Goal: Information Seeking & Learning: Find specific fact

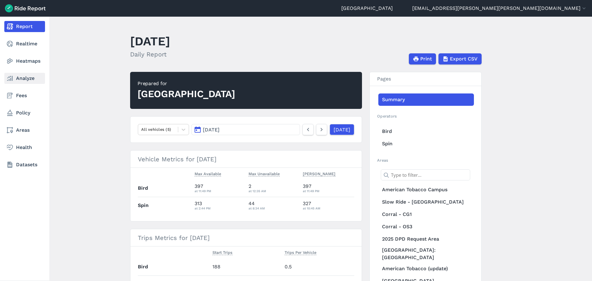
click at [15, 77] on link "Analyze" at bounding box center [24, 78] width 41 height 11
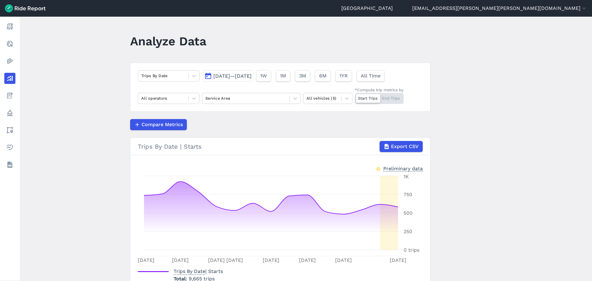
click at [216, 76] on span "[DATE]—[DATE]" at bounding box center [232, 76] width 38 height 6
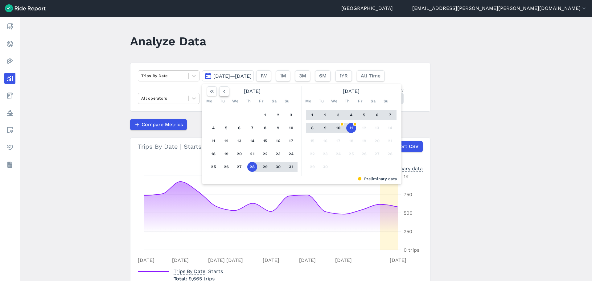
click at [222, 93] on icon "button" at bounding box center [224, 91] width 6 height 6
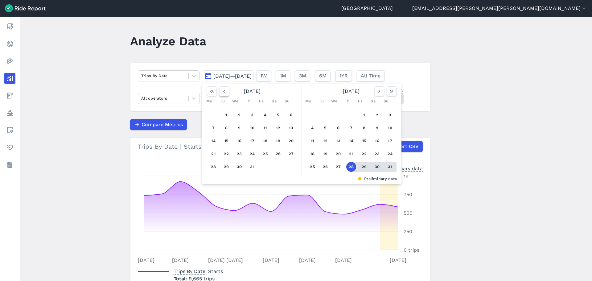
click at [222, 93] on icon "button" at bounding box center [224, 91] width 6 height 6
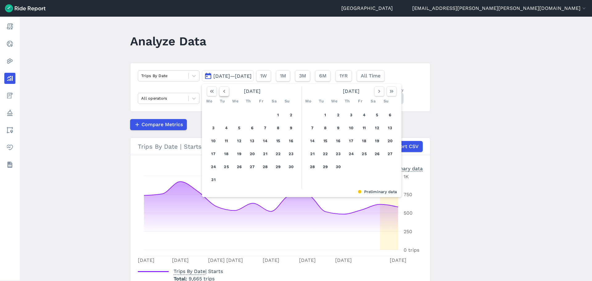
click at [222, 93] on icon "button" at bounding box center [224, 91] width 6 height 6
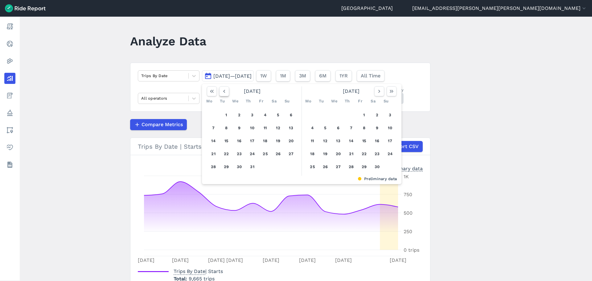
click at [222, 93] on icon "button" at bounding box center [224, 91] width 6 height 6
click at [214, 114] on button "1" at bounding box center [213, 115] width 10 height 10
click at [379, 93] on icon "button" at bounding box center [379, 91] width 6 height 6
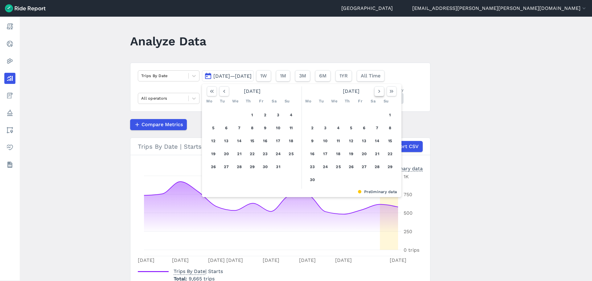
click at [379, 93] on icon "button" at bounding box center [379, 91] width 6 height 6
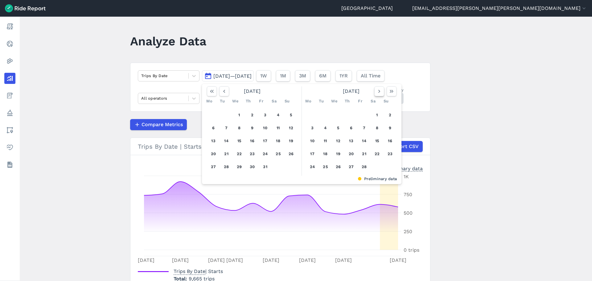
click at [379, 93] on icon "button" at bounding box center [379, 91] width 6 height 6
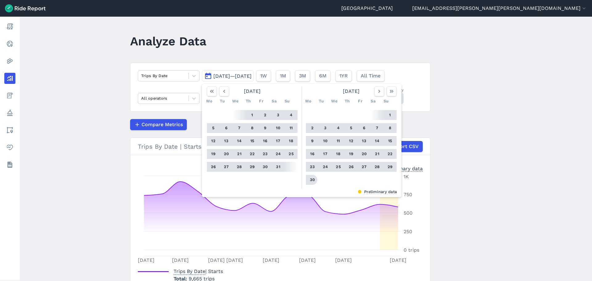
click at [311, 179] on button "30" at bounding box center [312, 180] width 10 height 10
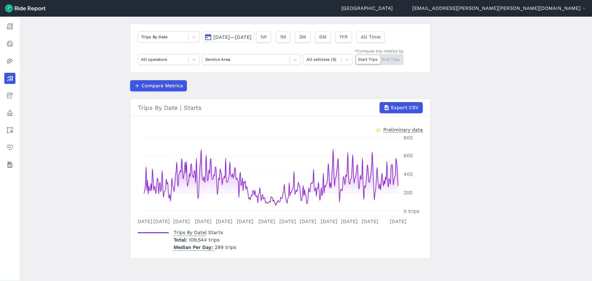
scroll to position [8, 0]
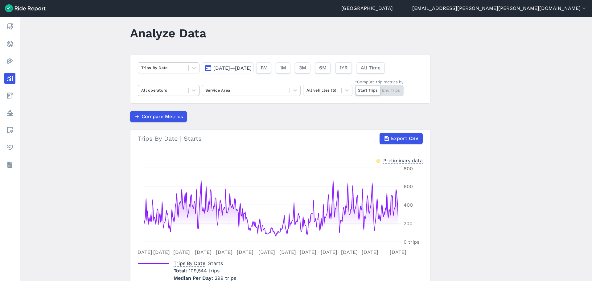
click at [172, 90] on div at bounding box center [163, 90] width 44 height 7
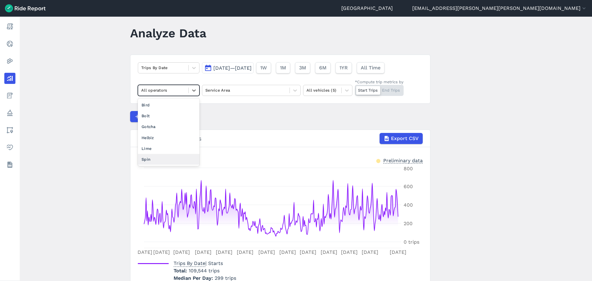
click at [144, 155] on div "Spin" at bounding box center [169, 159] width 62 height 11
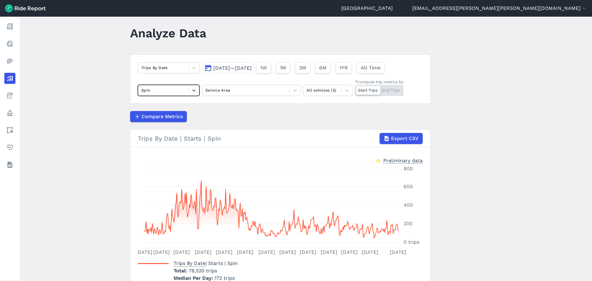
click at [105, 125] on main "Analyze Data Trips By Date [DATE]—[DATE] 1W 1M 3M 6M 1YR All Time option Spin, …" at bounding box center [306, 149] width 572 height 264
click at [314, 88] on div at bounding box center [322, 90] width 32 height 7
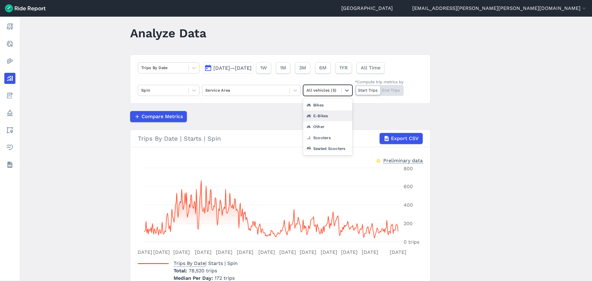
click at [329, 117] on div "E-Bikes" at bounding box center [327, 115] width 49 height 11
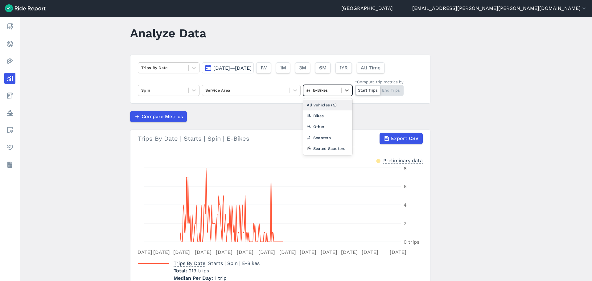
click at [335, 91] on div at bounding box center [322, 90] width 32 height 7
click at [320, 144] on div "Seated Scooters" at bounding box center [327, 148] width 49 height 11
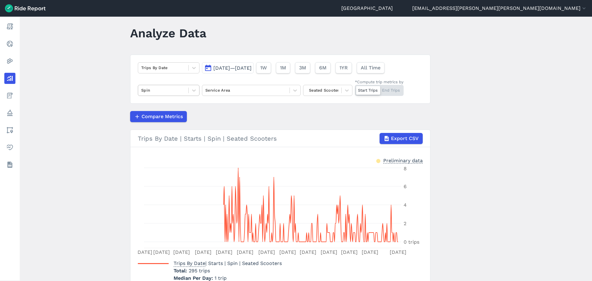
click at [173, 90] on div at bounding box center [163, 90] width 44 height 7
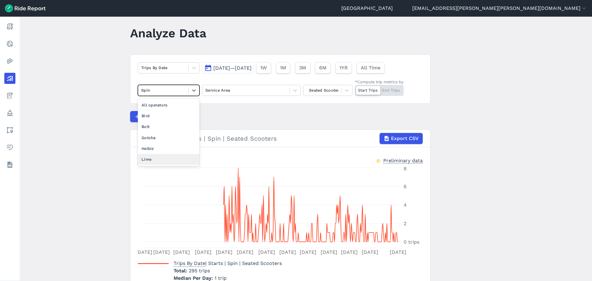
click at [146, 157] on div "Lime" at bounding box center [169, 159] width 62 height 11
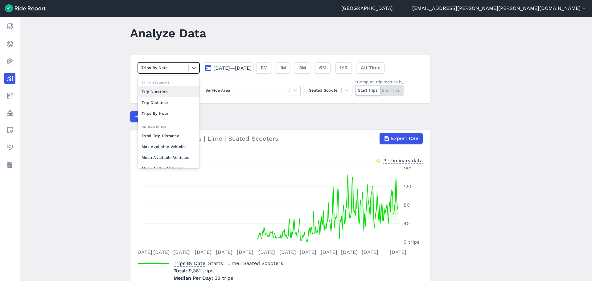
click at [167, 68] on div at bounding box center [163, 67] width 44 height 7
click at [159, 134] on div "Total Trip Distance" at bounding box center [169, 135] width 62 height 11
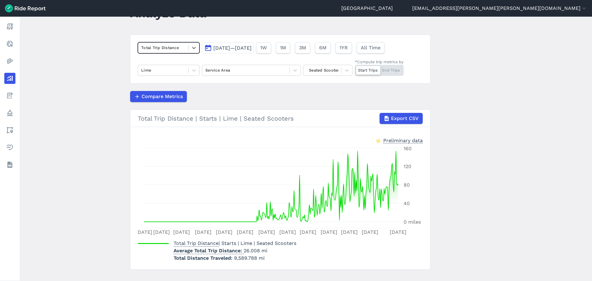
scroll to position [39, 0]
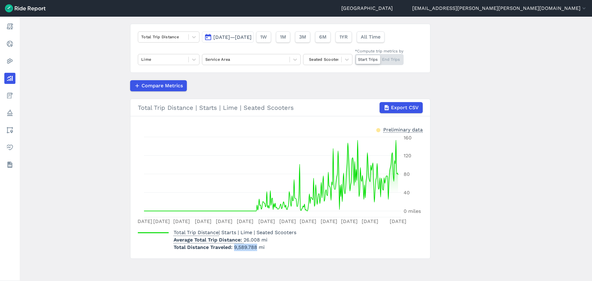
drag, startPoint x: 233, startPoint y: 246, endPoint x: 255, endPoint y: 249, distance: 22.0
click at [255, 249] on span "9,589.788 mi" at bounding box center [249, 247] width 31 height 6
copy span "9,589.788"
drag, startPoint x: 320, startPoint y: 241, endPoint x: 282, endPoint y: 240, distance: 38.5
click at [320, 241] on div "Total Trip Distance | Starts | Lime | Seated Scooters Average Total Trip Distan…" at bounding box center [280, 238] width 285 height 25
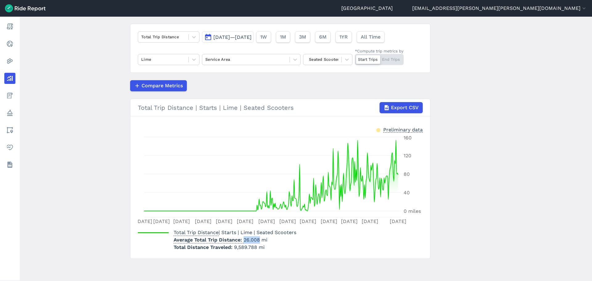
drag, startPoint x: 257, startPoint y: 239, endPoint x: 242, endPoint y: 239, distance: 14.8
click at [242, 239] on p "Average Total Trip Distance 26.008 mi" at bounding box center [234, 239] width 123 height 7
copy p "26.008"
click at [160, 59] on div at bounding box center [163, 59] width 44 height 7
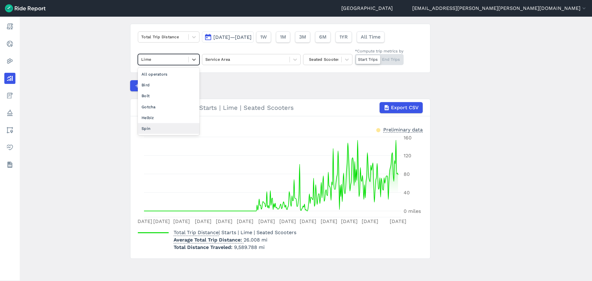
click at [149, 124] on div "Spin" at bounding box center [169, 128] width 62 height 11
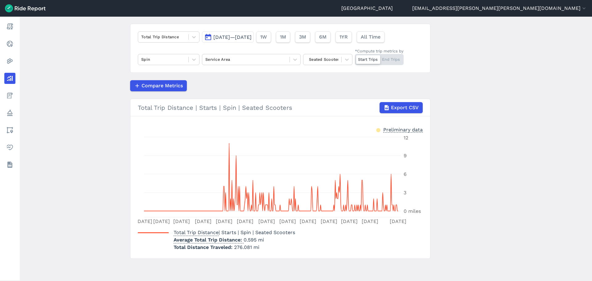
click at [479, 79] on main "Analyze Data Total Trip Distance [DATE]—[DATE] 1W 1M 3M 6M 1YR All Time Spin Se…" at bounding box center [306, 149] width 572 height 264
drag, startPoint x: 249, startPoint y: 247, endPoint x: 232, endPoint y: 247, distance: 16.9
click at [234, 247] on span "276.081 mi" at bounding box center [246, 247] width 25 height 6
copy span "276.081"
click at [314, 58] on div at bounding box center [322, 59] width 32 height 7
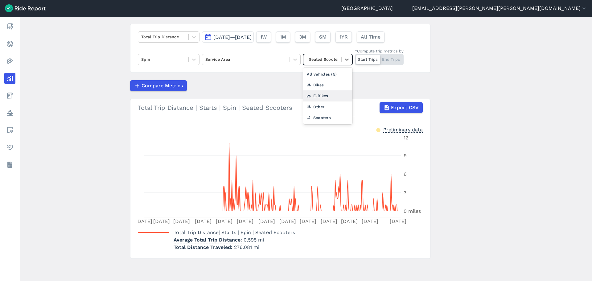
click at [315, 92] on div "E-Bikes" at bounding box center [327, 95] width 49 height 11
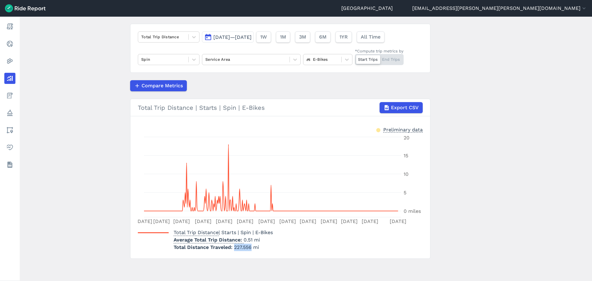
drag, startPoint x: 250, startPoint y: 246, endPoint x: 232, endPoint y: 248, distance: 17.9
click at [234, 248] on span "227.556 mi" at bounding box center [246, 247] width 25 height 6
copy span "227.556"
click at [317, 57] on div at bounding box center [322, 59] width 32 height 7
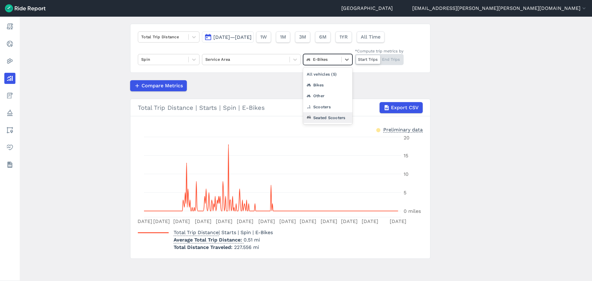
click at [324, 117] on div "Seated Scooters" at bounding box center [327, 117] width 49 height 11
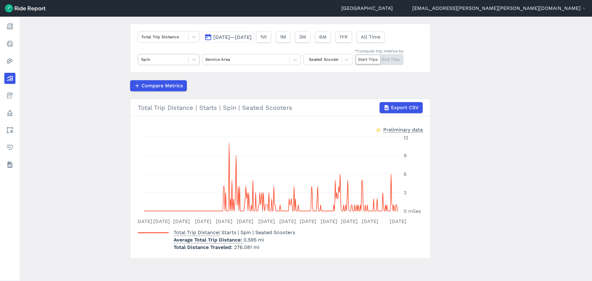
click at [170, 62] on div at bounding box center [163, 59] width 44 height 7
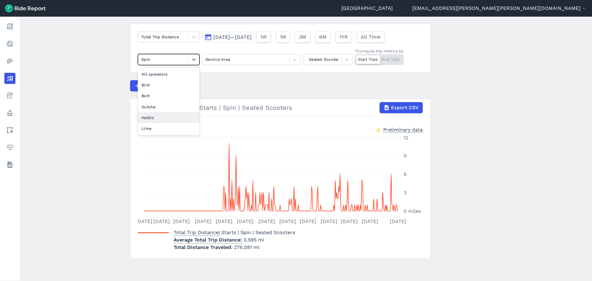
click at [161, 124] on div "Lime" at bounding box center [169, 128] width 62 height 11
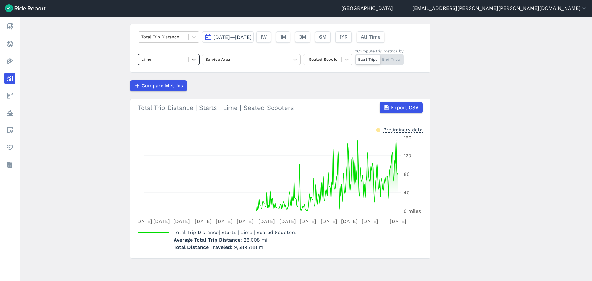
click at [89, 111] on main "Analyze Data Total Trip Distance [DATE]—[DATE] 1W 1M 3M 6M 1YR All Time option …" at bounding box center [306, 149] width 572 height 264
click at [173, 59] on div at bounding box center [163, 59] width 44 height 7
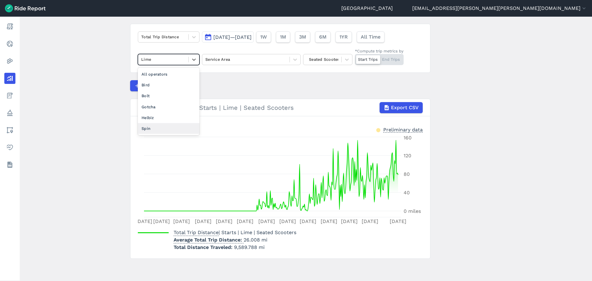
click at [160, 128] on div "Spin" at bounding box center [169, 128] width 62 height 11
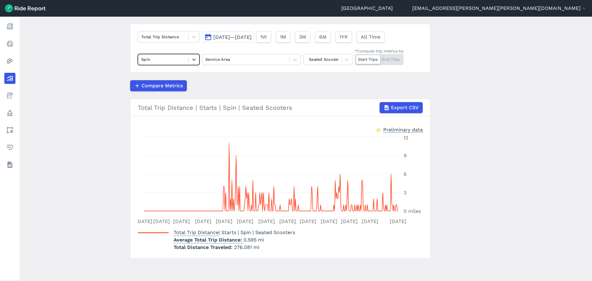
click at [83, 102] on main "Analyze Data Total Trip Distance [DATE]—[DATE] 1W 1M 3M 6M 1YR All Time option …" at bounding box center [306, 149] width 572 height 264
click at [325, 57] on div at bounding box center [322, 59] width 32 height 7
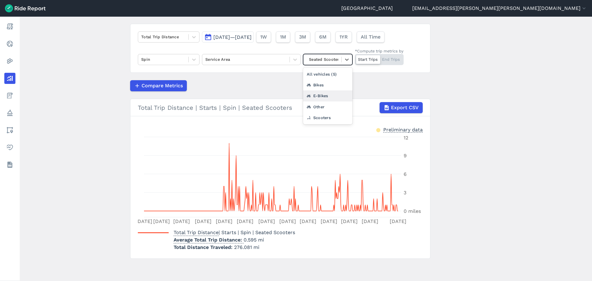
click at [325, 94] on div "E-Bikes" at bounding box center [327, 95] width 49 height 11
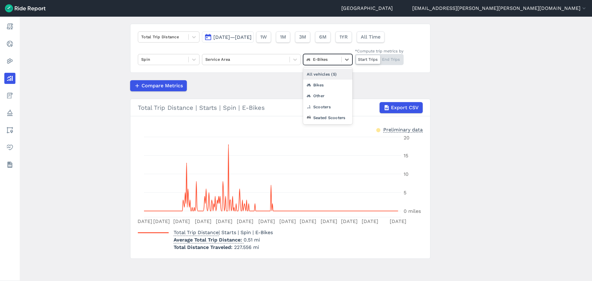
click at [321, 62] on div at bounding box center [322, 59] width 32 height 7
click at [320, 116] on div "Seated Scooters" at bounding box center [327, 117] width 49 height 11
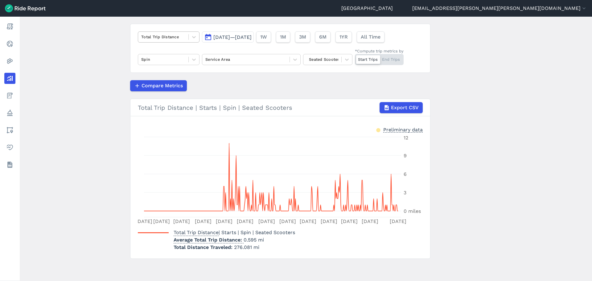
click at [152, 35] on div at bounding box center [163, 36] width 44 height 7
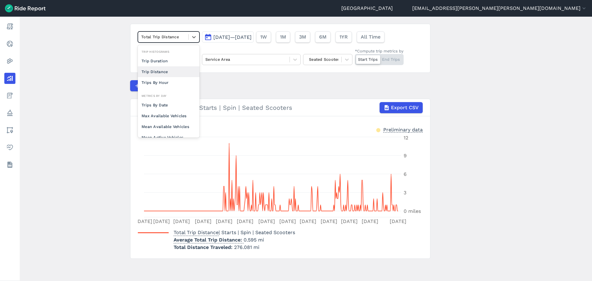
click at [154, 70] on div "Trip Distance" at bounding box center [169, 71] width 62 height 11
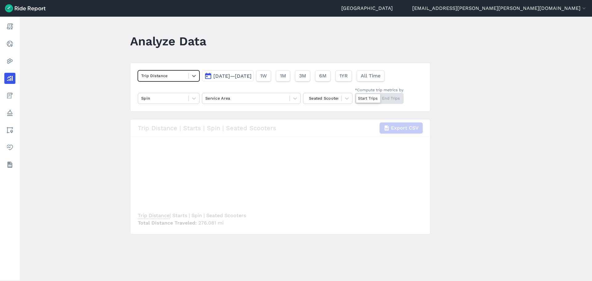
click at [110, 60] on main "Analyze Data option Trip Distance, selected. Select is focused ,type to refine …" at bounding box center [306, 149] width 572 height 264
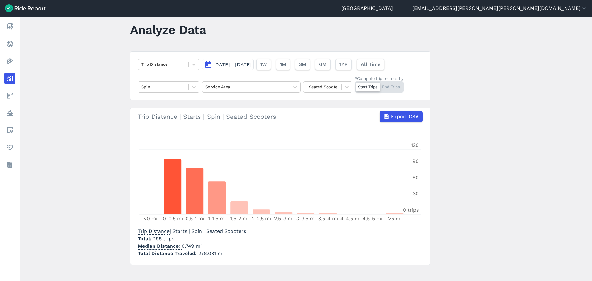
scroll to position [18, 0]
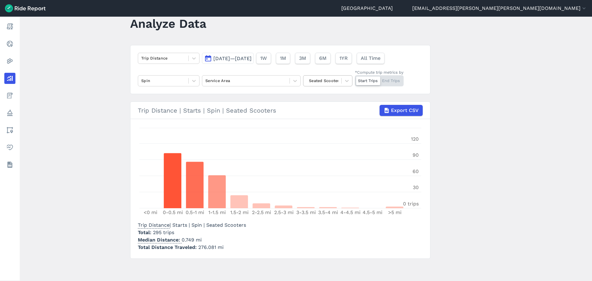
click at [333, 82] on div at bounding box center [322, 80] width 32 height 7
click at [321, 116] on div "E-Bikes" at bounding box center [327, 117] width 49 height 11
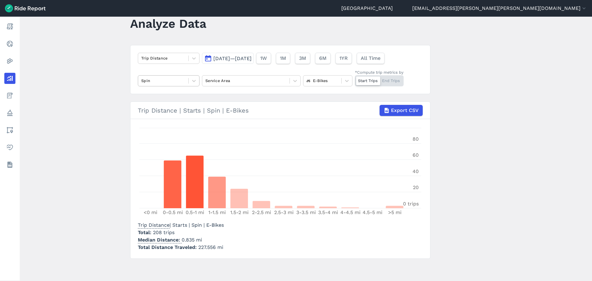
click at [173, 80] on div at bounding box center [163, 80] width 44 height 7
click at [108, 75] on main "Analyze Data Trip Distance [DATE]—[DATE] 1W 1M 3M 6M 1YR All Time option All op…" at bounding box center [306, 149] width 572 height 264
click at [330, 80] on div at bounding box center [322, 80] width 32 height 7
click at [324, 137] on div "Seated Scooters" at bounding box center [327, 138] width 49 height 11
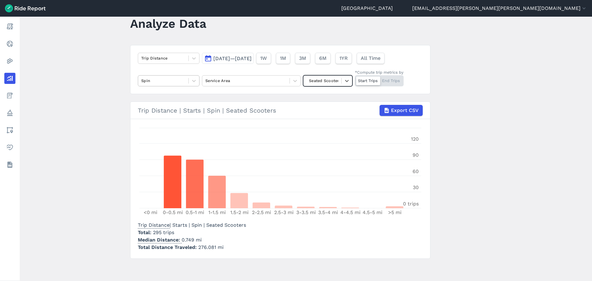
click at [156, 79] on div at bounding box center [163, 80] width 44 height 7
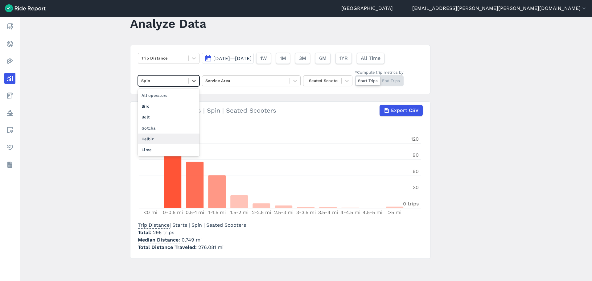
click at [151, 149] on div "Lime" at bounding box center [169, 149] width 62 height 11
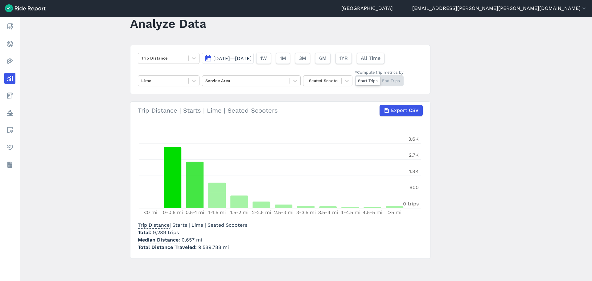
click at [92, 71] on main "Analyze Data Trip Distance [DATE]—[DATE] 1W 1M 3M 6M 1YR All Time Lime Service …" at bounding box center [306, 149] width 572 height 264
click at [157, 80] on div at bounding box center [163, 80] width 44 height 7
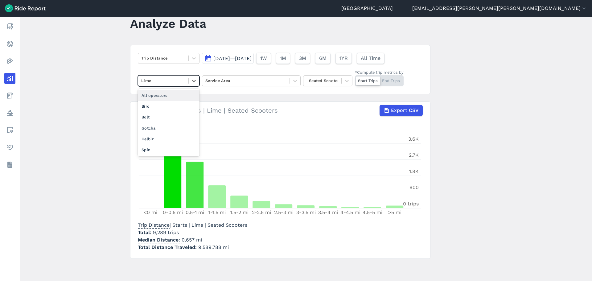
click at [153, 95] on div "All operators" at bounding box center [169, 95] width 62 height 11
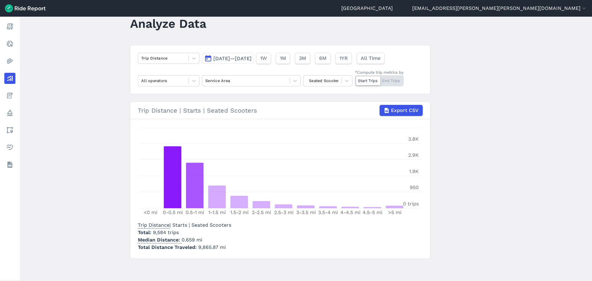
click at [102, 78] on main "Analyze Data Trip Distance [DATE]—[DATE] 1W 1M 3M 6M 1YR All Time All operators…" at bounding box center [306, 149] width 572 height 264
drag, startPoint x: 322, startPoint y: 81, endPoint x: 322, endPoint y: 85, distance: 4.6
click at [322, 81] on div at bounding box center [322, 80] width 32 height 7
click at [324, 117] on div "E-Bikes" at bounding box center [327, 117] width 49 height 11
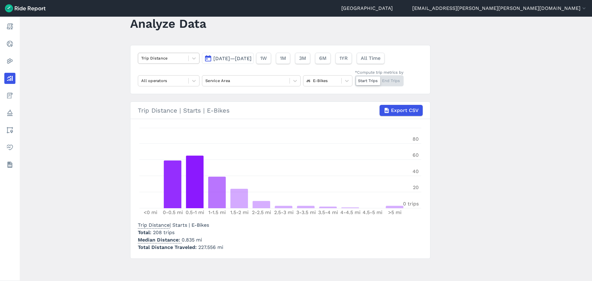
click at [175, 60] on div at bounding box center [163, 58] width 44 height 7
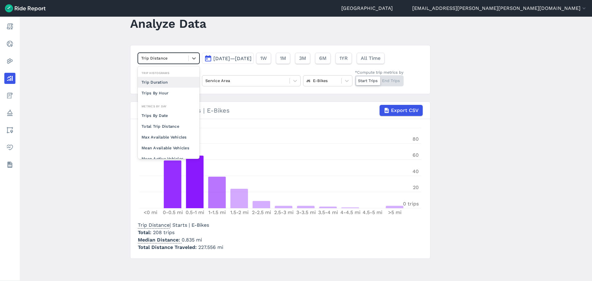
click at [160, 82] on div "Trip Duration" at bounding box center [169, 82] width 62 height 11
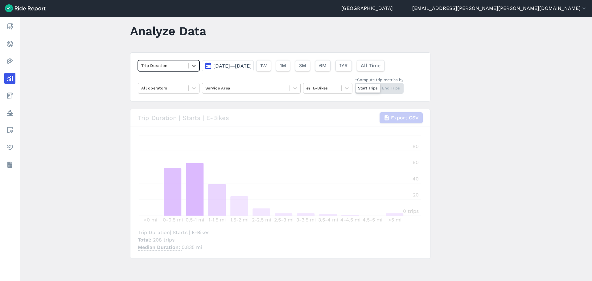
scroll to position [10, 0]
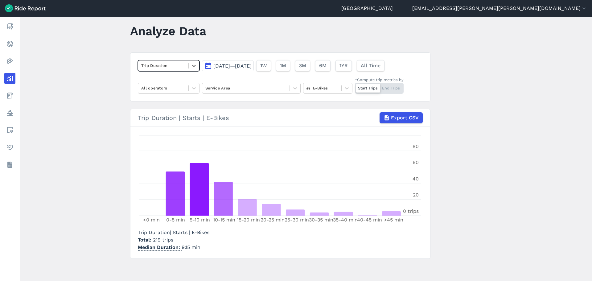
click at [95, 111] on main "Analyze Data option Trip Duration, selected. Select is focused ,type to refine …" at bounding box center [306, 149] width 572 height 264
click at [328, 86] on div at bounding box center [322, 87] width 32 height 7
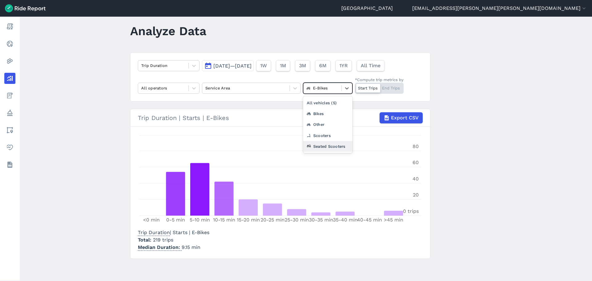
click at [323, 145] on div "Seated Scooters" at bounding box center [327, 146] width 49 height 11
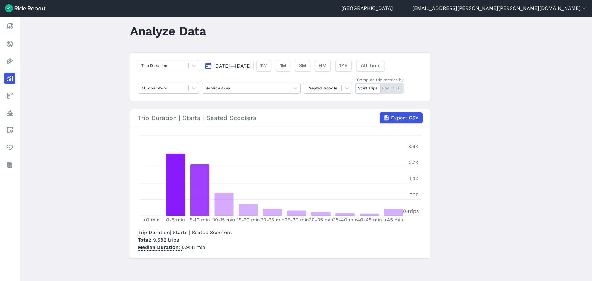
click at [110, 125] on main "Analyze Data Trip Duration [DATE]—[DATE] 1W 1M 3M 6M 1YR All Time All operators…" at bounding box center [306, 149] width 572 height 264
click at [153, 87] on div at bounding box center [163, 87] width 44 height 7
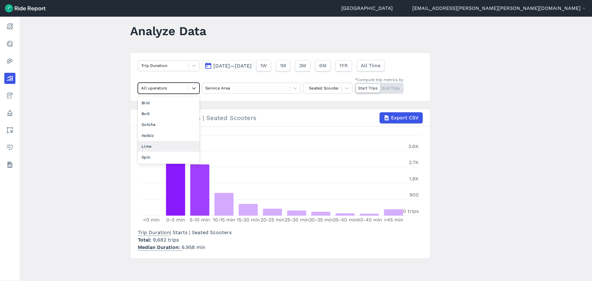
click at [149, 147] on div "Lime" at bounding box center [169, 146] width 62 height 11
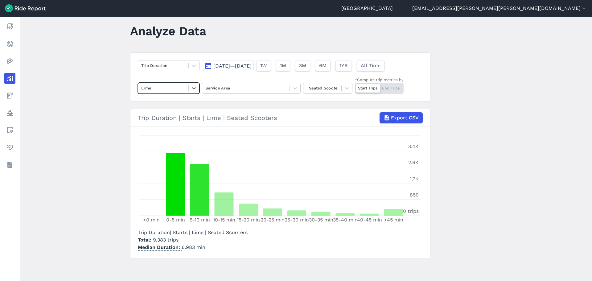
click at [467, 142] on main "Analyze Data Trip Duration [DATE]—[DATE] 1W 1M 3M 6M 1YR All Time option Lime, …" at bounding box center [306, 149] width 572 height 264
click at [172, 86] on div at bounding box center [163, 87] width 44 height 7
click at [154, 158] on div "Spin" at bounding box center [169, 157] width 62 height 11
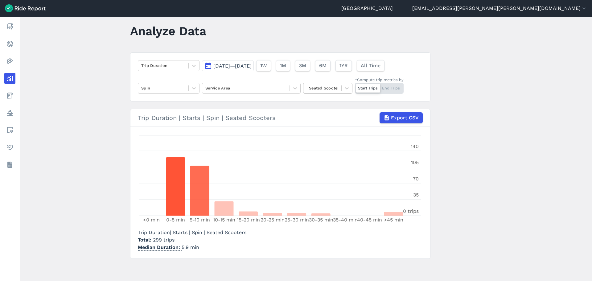
click at [338, 90] on div "Seated Scooters" at bounding box center [322, 88] width 38 height 10
click at [326, 123] on div "E-Bikes" at bounding box center [327, 124] width 49 height 11
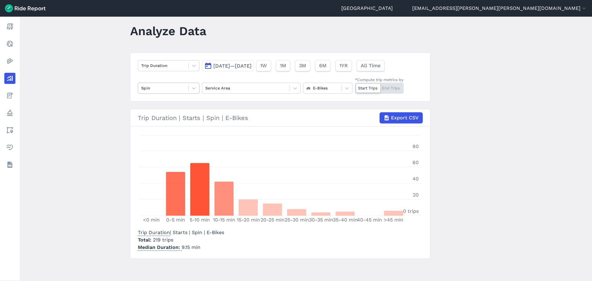
click at [165, 84] on div "Spin" at bounding box center [163, 88] width 50 height 10
click at [157, 103] on div "All operators" at bounding box center [169, 102] width 62 height 11
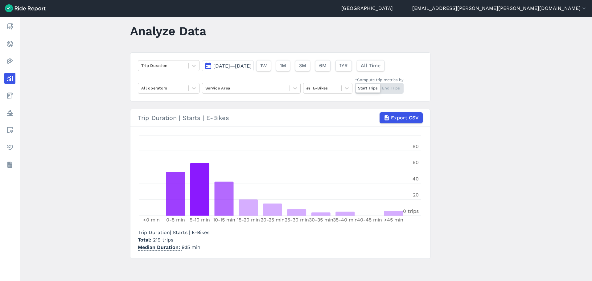
click at [79, 107] on main "Analyze Data Trip Duration [DATE]—[DATE] 1W 1M 3M 6M 1YR All Time All operators…" at bounding box center [306, 149] width 572 height 264
click at [325, 89] on div at bounding box center [322, 87] width 32 height 7
click at [329, 143] on div "Seated Scooters" at bounding box center [327, 146] width 49 height 11
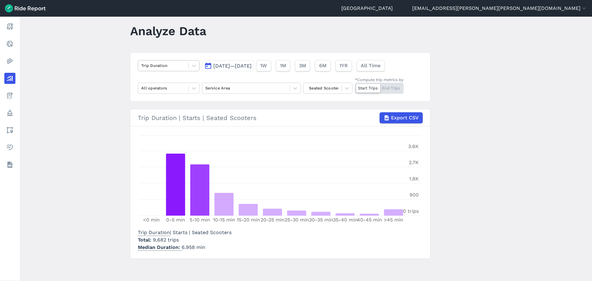
click at [160, 65] on div at bounding box center [163, 65] width 44 height 7
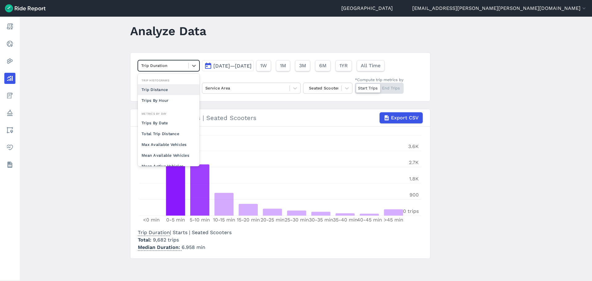
click at [163, 92] on div "Trip Distance" at bounding box center [169, 89] width 62 height 11
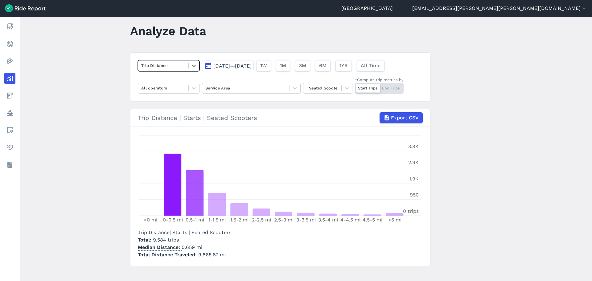
click at [91, 145] on main "Analyze Data option Trip Distance, selected. Select is focused ,type to refine …" at bounding box center [306, 149] width 572 height 264
click at [348, 86] on icon at bounding box center [347, 88] width 6 height 6
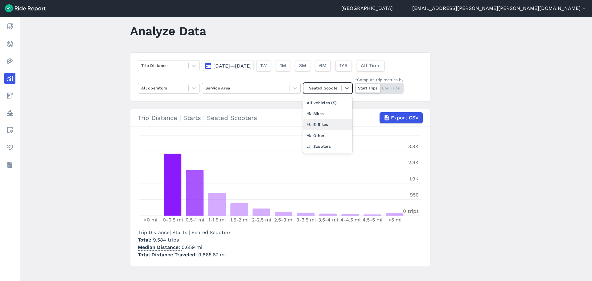
click at [332, 123] on div "E-Bikes" at bounding box center [327, 124] width 49 height 11
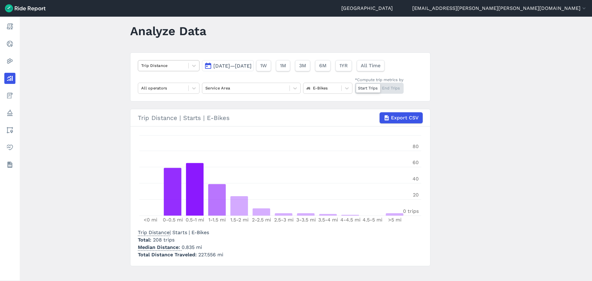
click at [169, 66] on div at bounding box center [163, 65] width 44 height 7
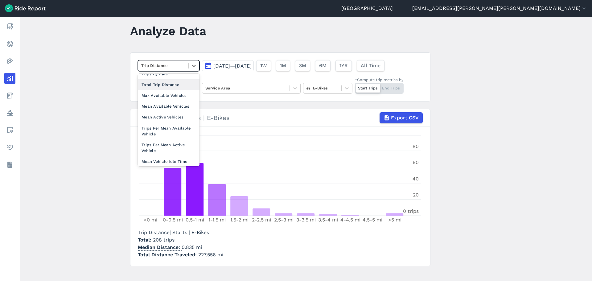
scroll to position [54, 0]
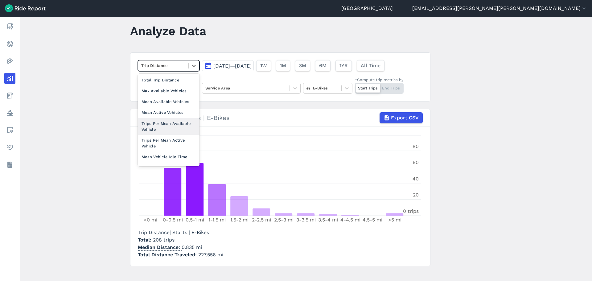
click at [163, 125] on div "Trips Per Mean Available Vehicle" at bounding box center [169, 126] width 62 height 17
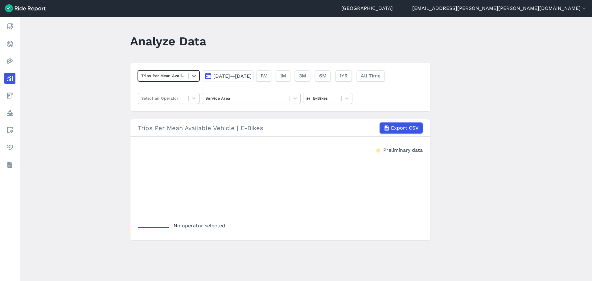
click at [178, 97] on div at bounding box center [163, 98] width 44 height 7
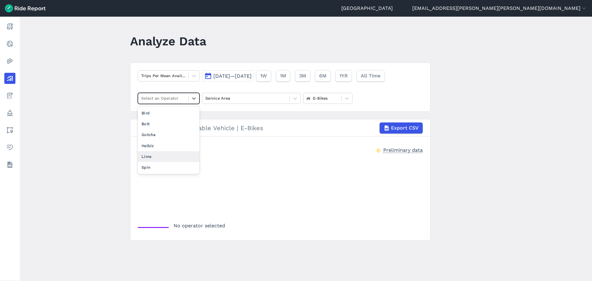
click at [153, 157] on div "Lime" at bounding box center [169, 156] width 62 height 11
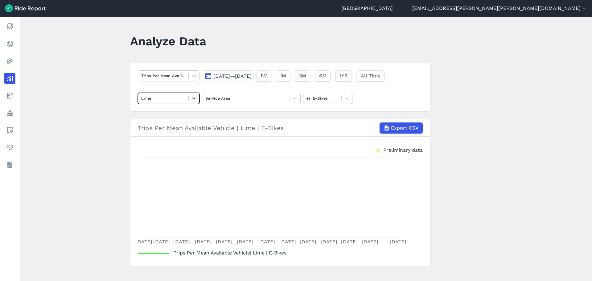
click at [336, 96] on div at bounding box center [322, 98] width 32 height 7
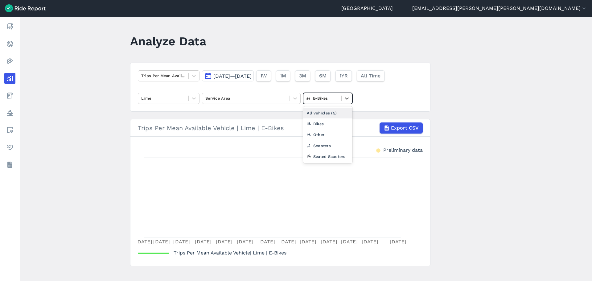
click at [325, 112] on div "All vehicles (5)" at bounding box center [327, 113] width 49 height 11
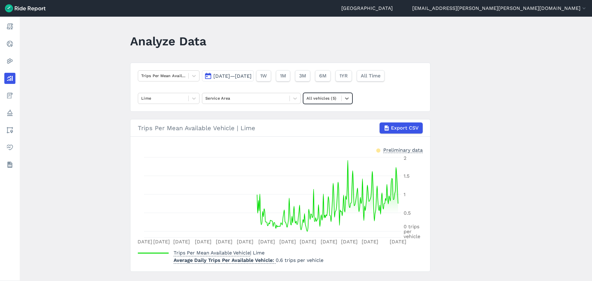
click at [78, 130] on main "Analyze Data Trips Per Mean Available Vehicle [DATE]—[DATE] 1W 1M 3M 6M 1YR All…" at bounding box center [306, 149] width 572 height 264
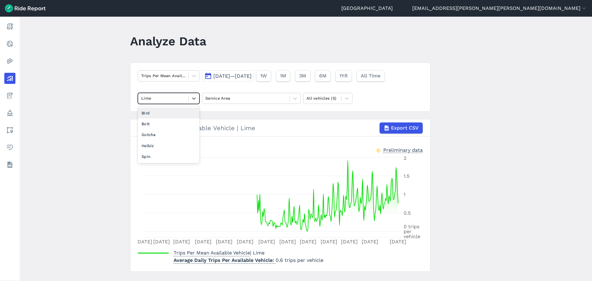
click at [173, 94] on div "Lime" at bounding box center [163, 98] width 50 height 10
click at [145, 154] on div "Spin" at bounding box center [169, 156] width 62 height 11
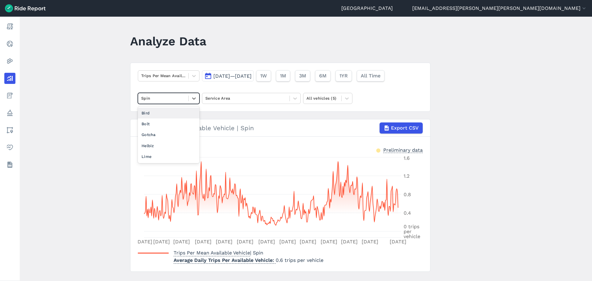
click at [149, 95] on div at bounding box center [163, 98] width 44 height 7
click at [148, 155] on div "Lime" at bounding box center [169, 156] width 62 height 11
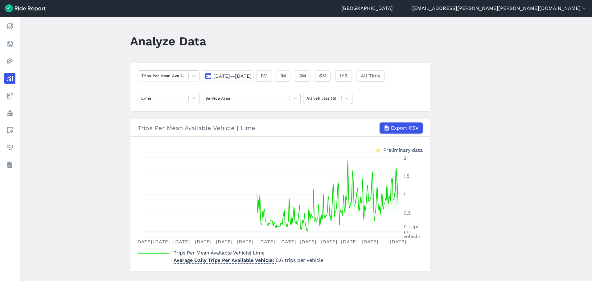
click at [316, 99] on div at bounding box center [322, 98] width 32 height 7
click at [319, 156] on div "Seated Scooters" at bounding box center [327, 156] width 49 height 11
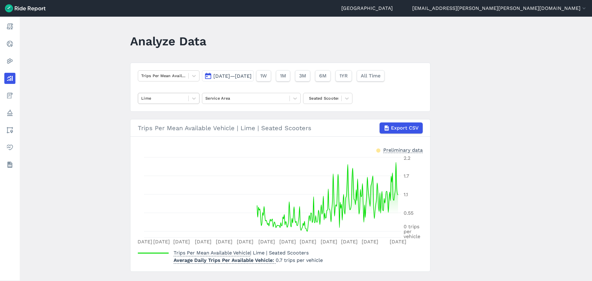
click at [173, 97] on div at bounding box center [163, 98] width 44 height 7
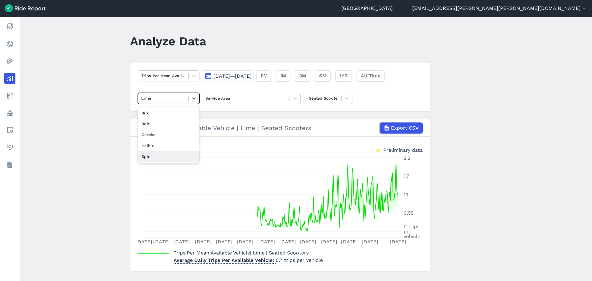
click at [161, 153] on div "Spin" at bounding box center [169, 156] width 62 height 11
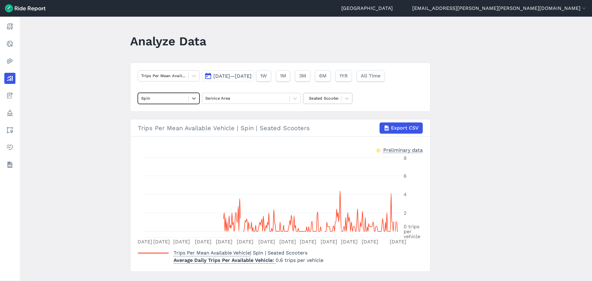
click at [324, 93] on div "Seated Scooters" at bounding box center [327, 98] width 49 height 11
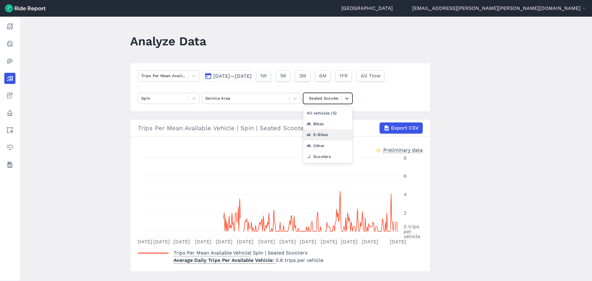
click at [321, 135] on div "E-Bikes" at bounding box center [327, 134] width 49 height 11
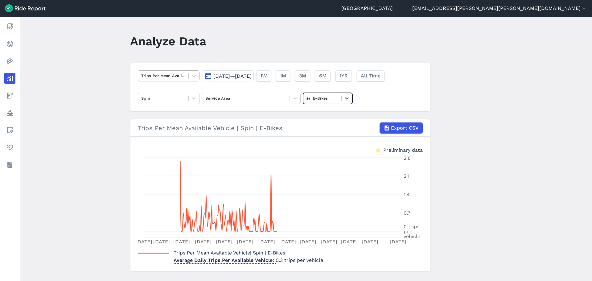
drag, startPoint x: 175, startPoint y: 75, endPoint x: 172, endPoint y: 76, distance: 3.1
click at [175, 75] on div at bounding box center [163, 75] width 44 height 7
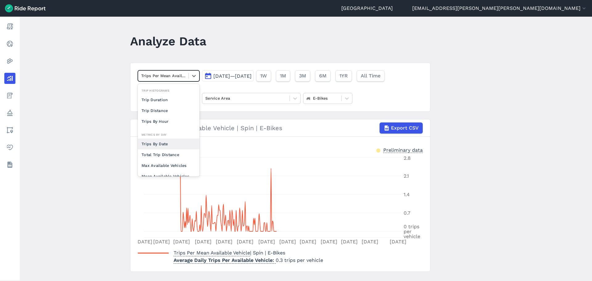
click at [161, 145] on div "Trips By Date" at bounding box center [169, 143] width 62 height 11
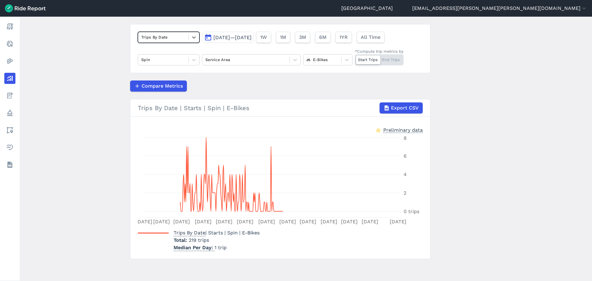
scroll to position [39, 0]
click at [171, 59] on div at bounding box center [163, 59] width 44 height 7
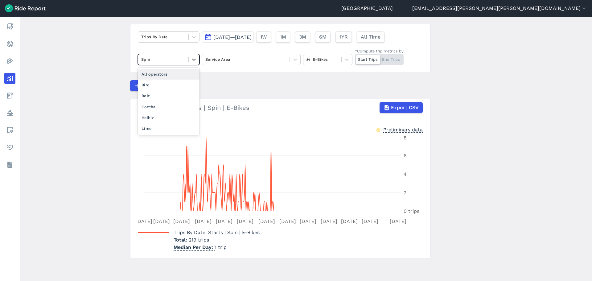
click at [160, 73] on div "All operators" at bounding box center [169, 74] width 62 height 11
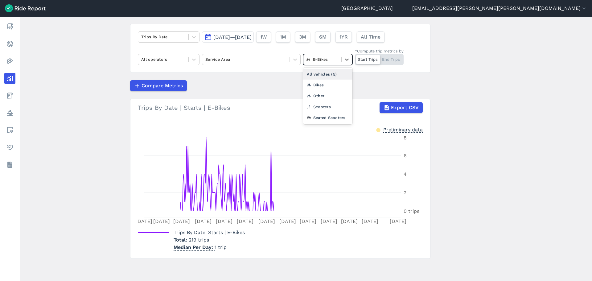
drag, startPoint x: 332, startPoint y: 58, endPoint x: 330, endPoint y: 62, distance: 4.5
click at [332, 58] on div at bounding box center [322, 59] width 32 height 7
click at [320, 73] on div "All vehicles (5)" at bounding box center [327, 74] width 49 height 11
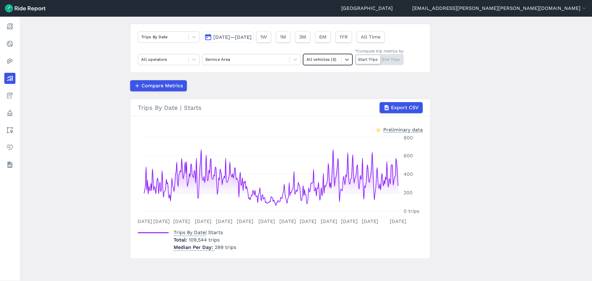
click at [100, 125] on main "Analyze Data Trips By Date [DATE]—[DATE] 1W 1M 3M 6M 1YR All Time All operators…" at bounding box center [306, 149] width 572 height 264
click at [180, 60] on div at bounding box center [163, 59] width 44 height 7
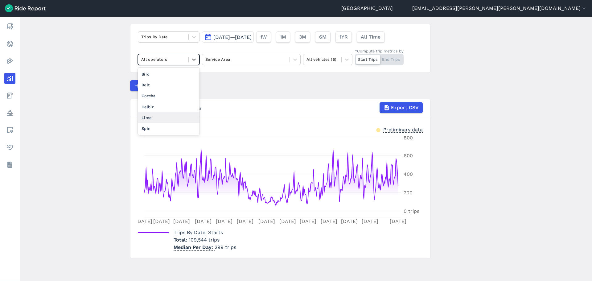
click at [150, 116] on div "Lime" at bounding box center [169, 117] width 62 height 11
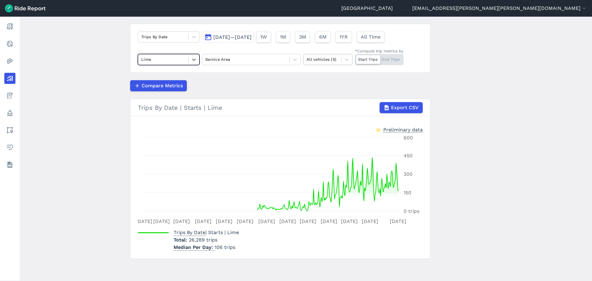
click at [333, 59] on div at bounding box center [322, 59] width 32 height 7
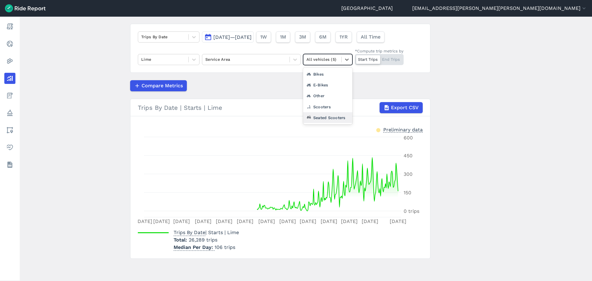
click at [331, 116] on div "Seated Scooters" at bounding box center [327, 117] width 49 height 11
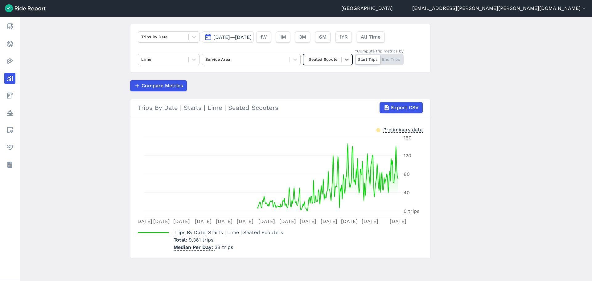
click at [489, 152] on main "Analyze Data Trips By Date [DATE]—[DATE] 1W 1M 3M 6M 1YR All Time Lime Service …" at bounding box center [306, 149] width 572 height 264
click at [184, 59] on div at bounding box center [163, 59] width 44 height 7
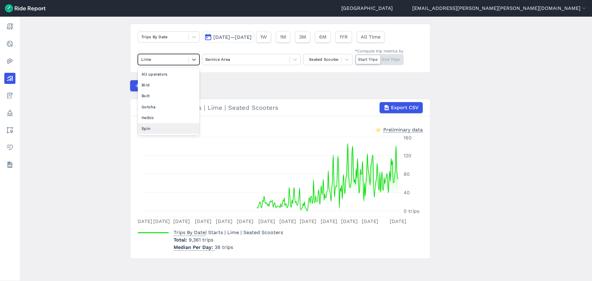
click at [154, 125] on div "Spin" at bounding box center [169, 128] width 62 height 11
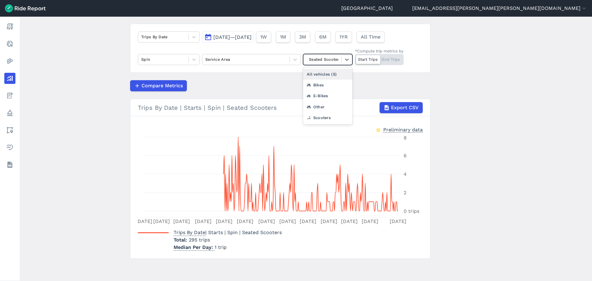
click at [338, 59] on div "Seated Scooters" at bounding box center [322, 60] width 38 height 10
click at [328, 96] on div "E-Bikes" at bounding box center [327, 95] width 49 height 11
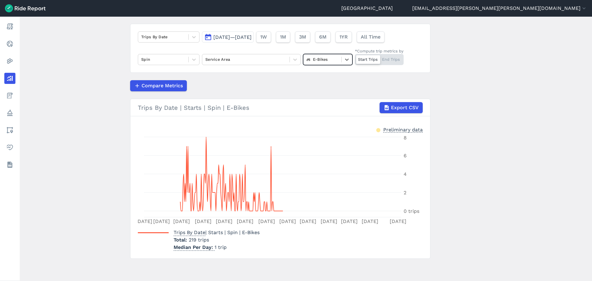
click at [464, 121] on main "Analyze Data Trips By Date [DATE]—[DATE] 1W 1M 3M 6M 1YR All Time Spin Service …" at bounding box center [306, 149] width 572 height 264
click at [177, 35] on div at bounding box center [163, 36] width 44 height 7
click at [123, 88] on main "Analyze Data Trips By Date [DATE]—[DATE] 1W 1M 3M 6M 1YR All Time Spin Service …" at bounding box center [306, 149] width 572 height 264
click at [314, 57] on div at bounding box center [322, 59] width 32 height 7
click at [143, 61] on div at bounding box center [163, 59] width 44 height 7
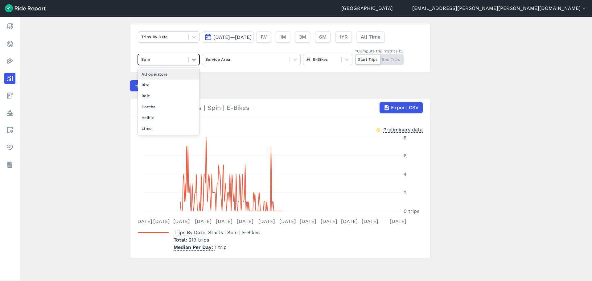
click at [149, 73] on div "All operators" at bounding box center [169, 74] width 62 height 11
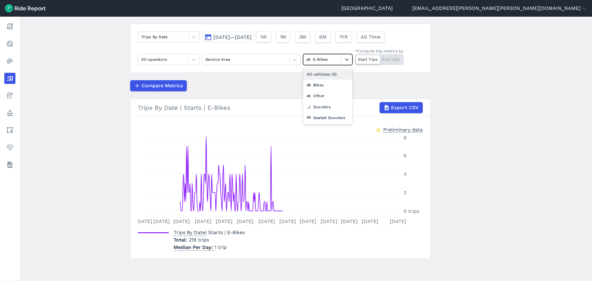
click at [319, 63] on div at bounding box center [322, 59] width 32 height 7
click at [323, 71] on div "All vehicles (5)" at bounding box center [327, 74] width 49 height 11
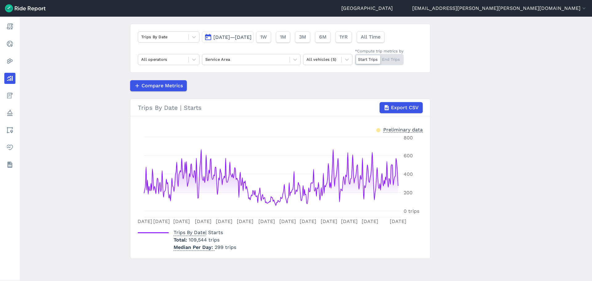
click at [455, 81] on main "Analyze Data Trips By Date [DATE]—[DATE] 1W 1M 3M 6M 1YR All Time All operators…" at bounding box center [306, 149] width 572 height 264
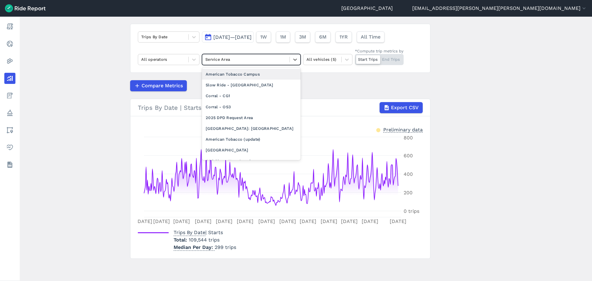
click at [263, 56] on div at bounding box center [245, 59] width 81 height 7
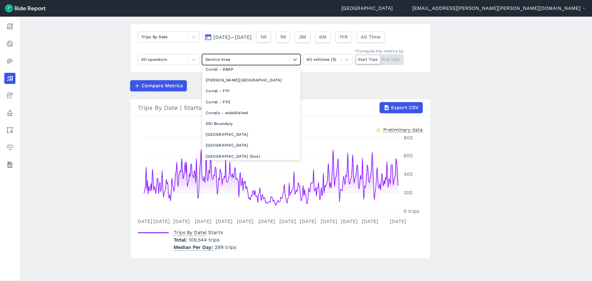
scroll to position [123, 0]
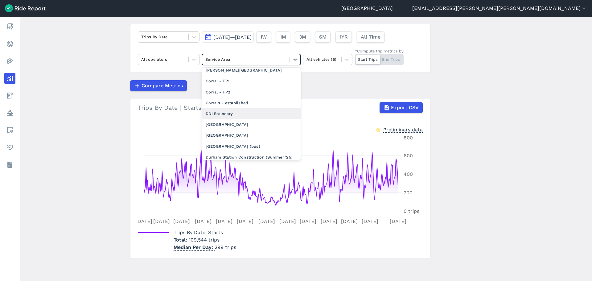
click at [244, 112] on div "DDI Boundary" at bounding box center [251, 113] width 99 height 11
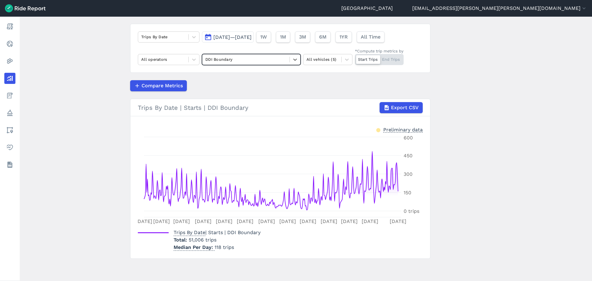
click at [441, 135] on main "Analyze Data Trips By Date [DATE]—[DATE] 1W 1M 3M 6M 1YR All Time All operators…" at bounding box center [306, 149] width 572 height 264
click at [283, 83] on div "Compare Metrics" at bounding box center [280, 85] width 300 height 11
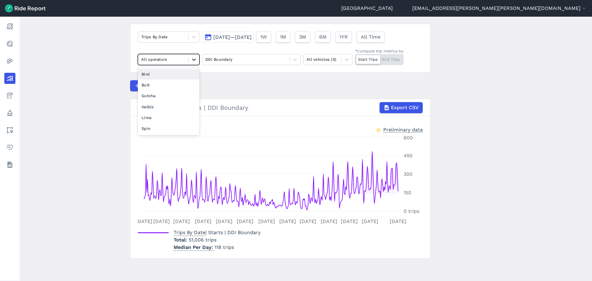
click at [189, 59] on div at bounding box center [194, 59] width 10 height 10
click at [156, 130] on div "Spin" at bounding box center [169, 128] width 62 height 11
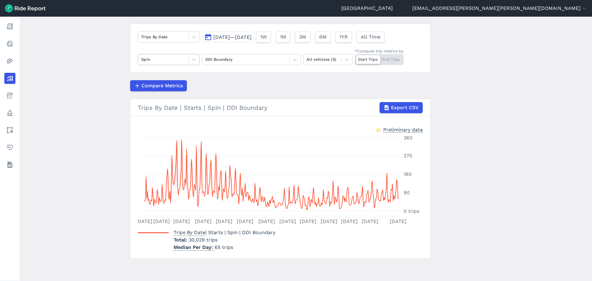
drag, startPoint x: 182, startPoint y: 57, endPoint x: 181, endPoint y: 62, distance: 5.6
click at [182, 57] on div at bounding box center [163, 59] width 44 height 7
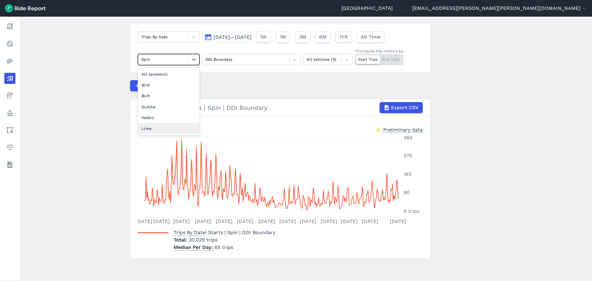
click at [163, 128] on div "Lime" at bounding box center [169, 128] width 62 height 11
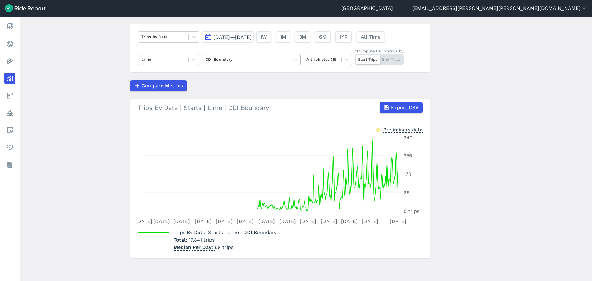
click at [255, 62] on div at bounding box center [245, 59] width 81 height 7
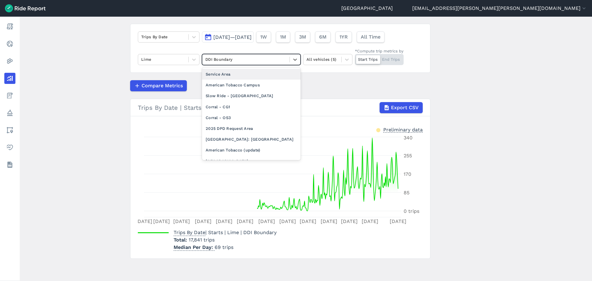
click at [255, 62] on div at bounding box center [245, 59] width 81 height 7
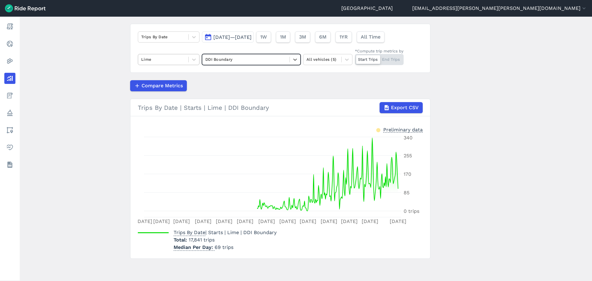
click at [178, 62] on div at bounding box center [163, 59] width 44 height 7
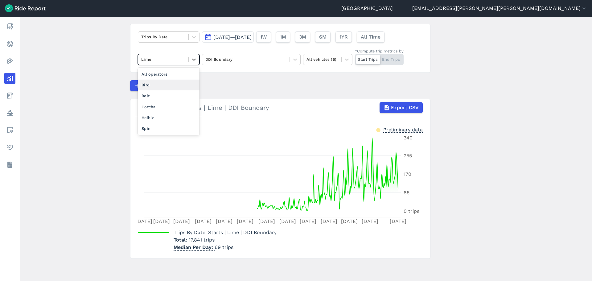
click at [160, 84] on div "Bird" at bounding box center [169, 84] width 62 height 11
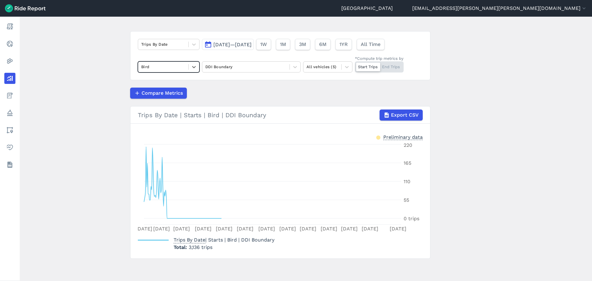
scroll to position [31, 0]
click at [186, 67] on div "Bird" at bounding box center [163, 67] width 50 height 10
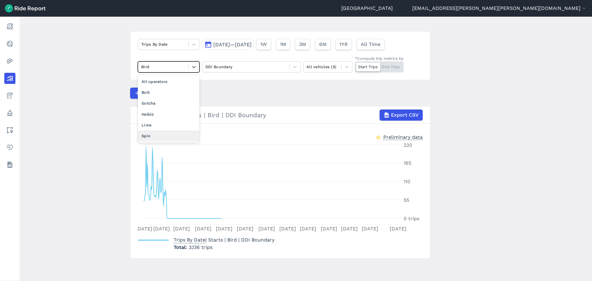
click at [152, 133] on div "Spin" at bounding box center [169, 135] width 62 height 11
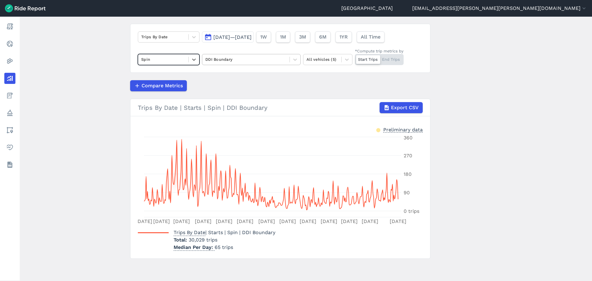
click at [222, 60] on div at bounding box center [245, 59] width 81 height 7
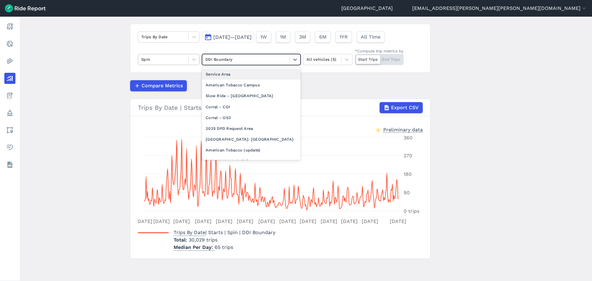
click at [174, 60] on div at bounding box center [163, 59] width 44 height 7
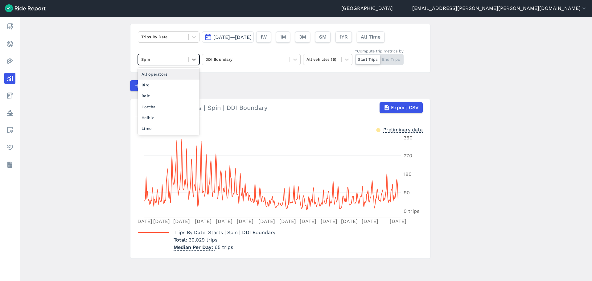
click at [165, 72] on div "All operators" at bounding box center [169, 74] width 62 height 11
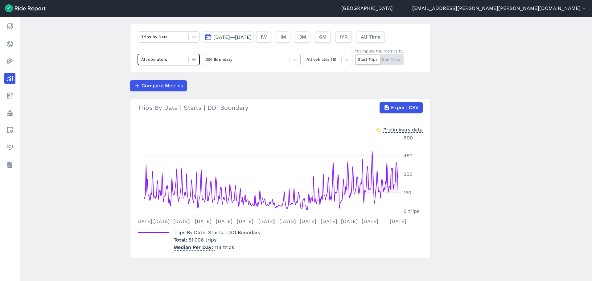
click at [212, 55] on div "DDI Boundary" at bounding box center [245, 60] width 87 height 10
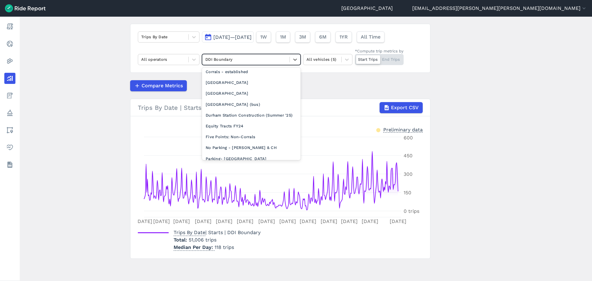
scroll to position [154, 0]
click at [239, 95] on div "[GEOGRAPHIC_DATA]" at bounding box center [251, 93] width 99 height 11
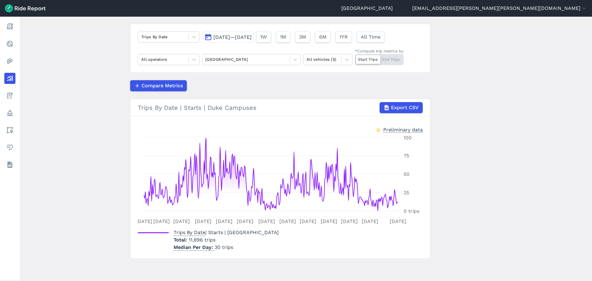
click at [461, 135] on main "Analyze Data Trips By Date [DATE]—[DATE] 1W 1M 3M 6M 1YR All Time All operators…" at bounding box center [306, 149] width 572 height 264
click at [192, 62] on icon at bounding box center [194, 59] width 6 height 6
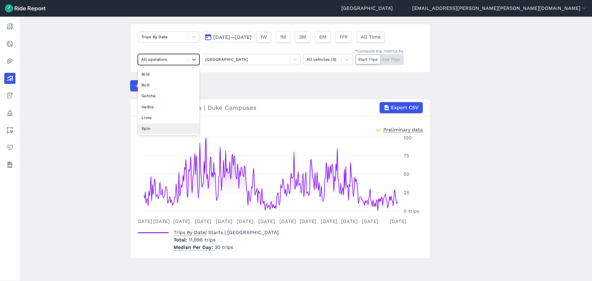
click at [169, 128] on div "Spin" at bounding box center [169, 128] width 62 height 11
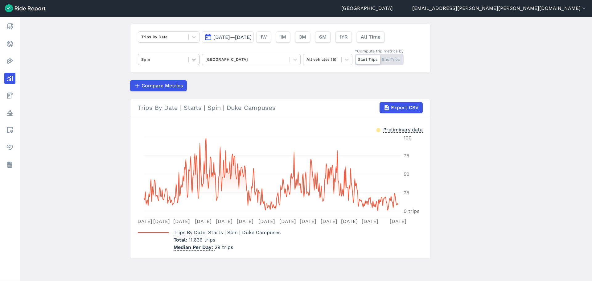
click at [195, 60] on icon at bounding box center [194, 59] width 6 height 6
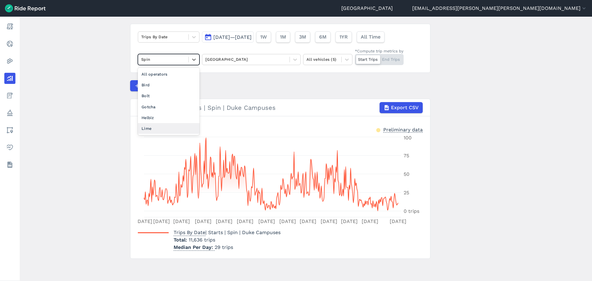
click at [166, 127] on div "Lime" at bounding box center [169, 128] width 62 height 11
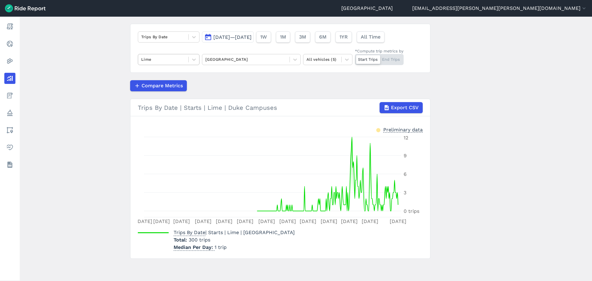
click at [153, 59] on div at bounding box center [163, 59] width 44 height 7
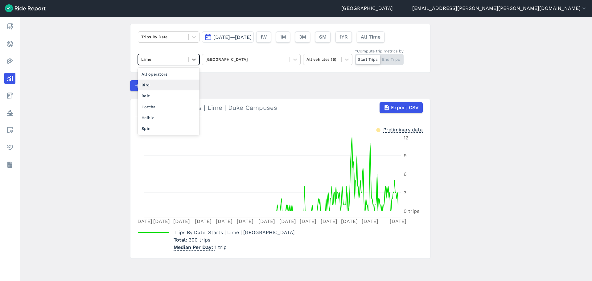
click at [154, 86] on div "Bird" at bounding box center [169, 84] width 62 height 11
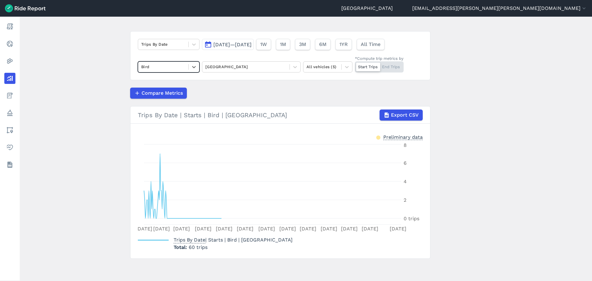
scroll to position [31, 0]
click at [242, 68] on div at bounding box center [245, 66] width 81 height 7
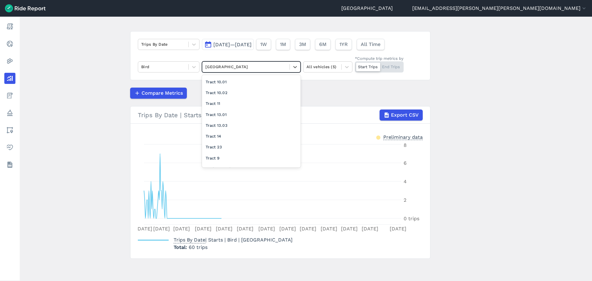
scroll to position [307, 0]
click at [230, 147] on div "NCCU" at bounding box center [251, 150] width 99 height 11
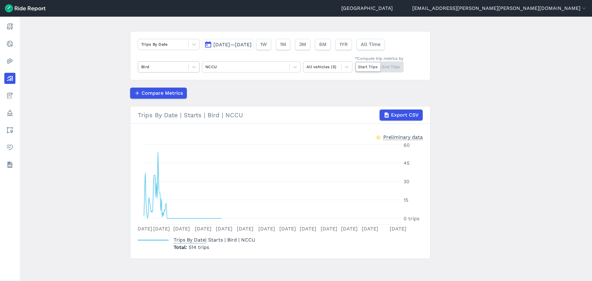
click at [185, 63] on div "Bird" at bounding box center [163, 67] width 50 height 10
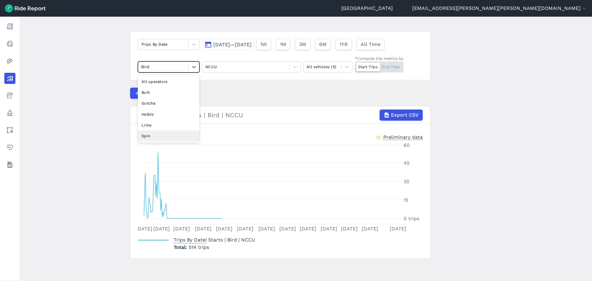
click at [164, 133] on div "Spin" at bounding box center [169, 135] width 62 height 11
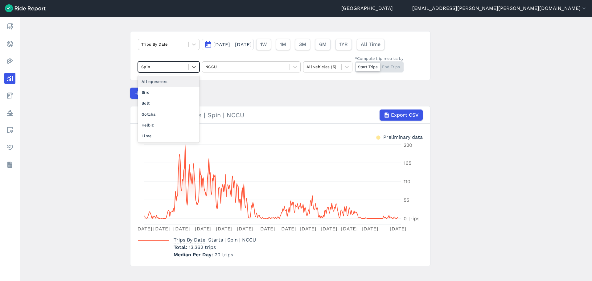
click at [168, 72] on div "Spin" at bounding box center [169, 66] width 62 height 11
click at [155, 133] on div "Lime" at bounding box center [169, 135] width 62 height 11
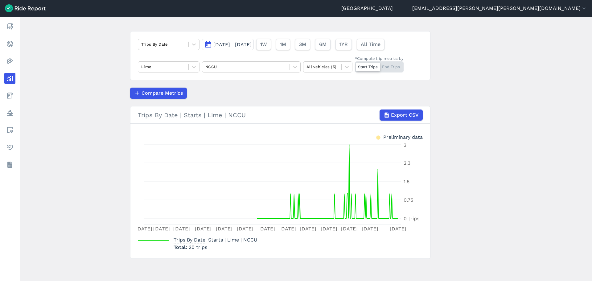
click at [84, 124] on main "Analyze Data Trips By Date [DATE]—[DATE] 1W 1M 3M 6M 1YR All Time Lime NCCU All…" at bounding box center [306, 149] width 572 height 264
click at [152, 65] on div at bounding box center [163, 66] width 44 height 7
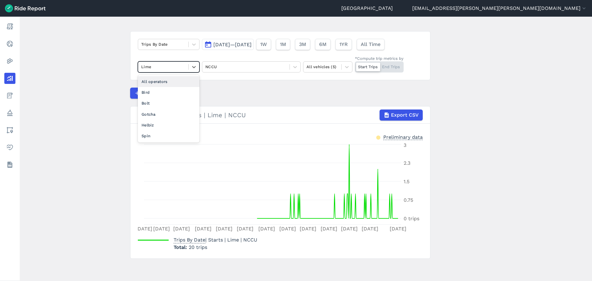
click at [150, 79] on div "All operators" at bounding box center [169, 81] width 62 height 11
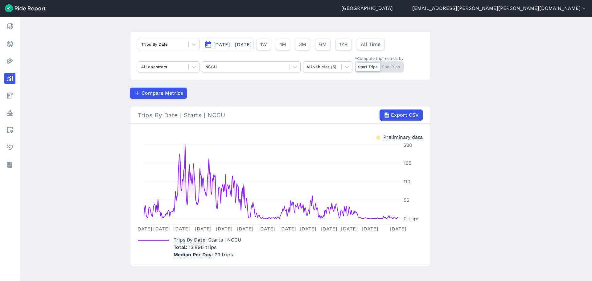
click at [99, 95] on main "Analyze Data Trips By Date [DATE]—[DATE] 1W 1M 3M 6M 1YR All Time All operators…" at bounding box center [306, 149] width 572 height 264
click at [230, 64] on div at bounding box center [245, 66] width 81 height 7
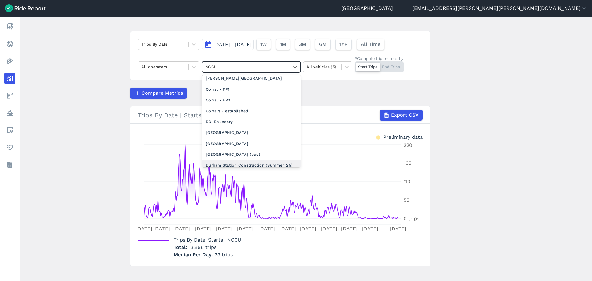
scroll to position [185, 0]
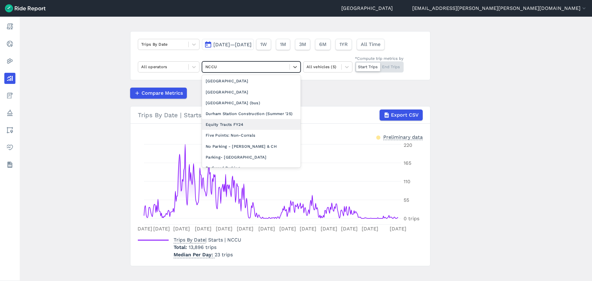
click at [247, 130] on div "Equity Tracts FY24" at bounding box center [251, 124] width 99 height 11
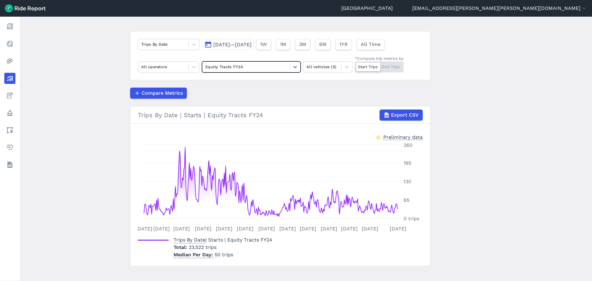
click at [92, 119] on main "Analyze Data Trips By Date [DATE]—[DATE] 1W 1M 3M 6M 1YR All Time All operators…" at bounding box center [306, 149] width 572 height 264
click at [159, 64] on div at bounding box center [163, 66] width 44 height 7
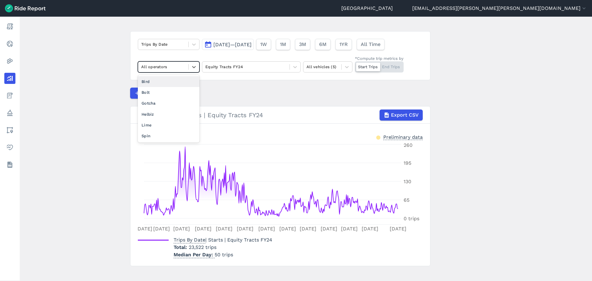
click at [156, 77] on div "Bird" at bounding box center [169, 81] width 62 height 11
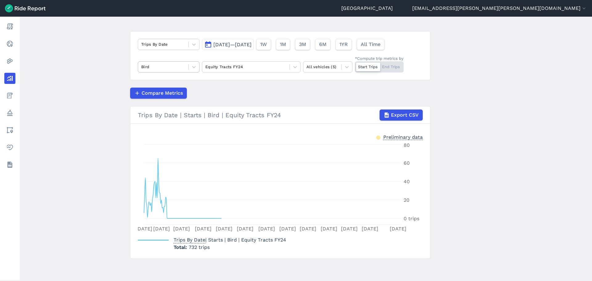
click at [175, 67] on div at bounding box center [163, 66] width 44 height 7
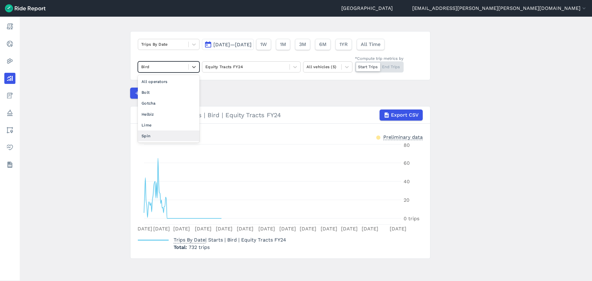
click at [154, 132] on div "Spin" at bounding box center [169, 135] width 62 height 11
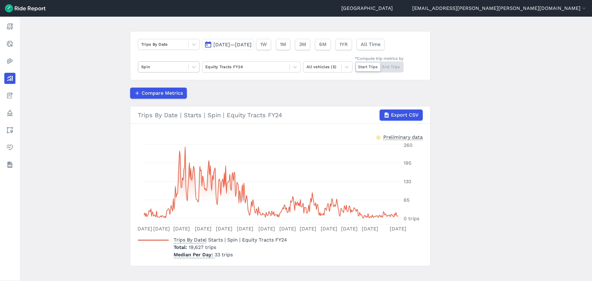
click at [181, 65] on div at bounding box center [163, 66] width 44 height 7
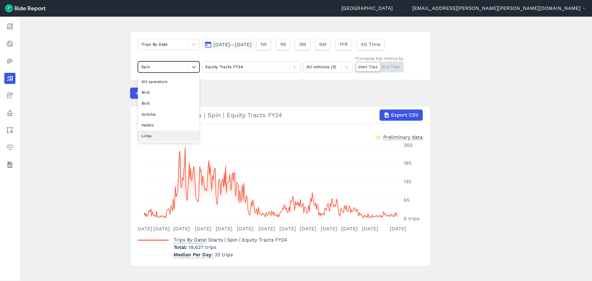
click at [158, 137] on div "Lime" at bounding box center [169, 135] width 62 height 11
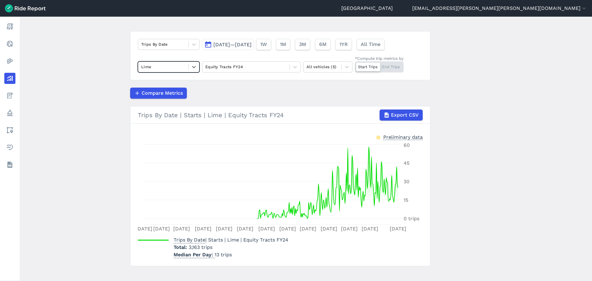
click at [387, 65] on div "Start Trips End Trips" at bounding box center [379, 66] width 49 height 11
click at [355, 65] on input "*Compute trip metrics by Start Trips End Trips" at bounding box center [355, 63] width 0 height 4
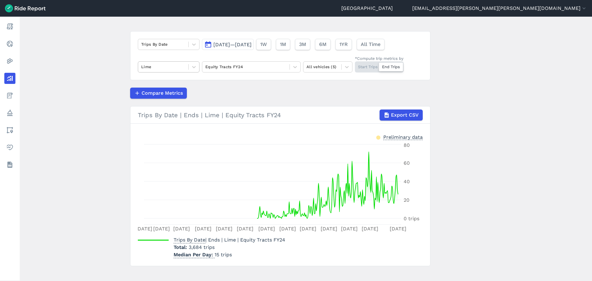
click at [153, 69] on div at bounding box center [163, 66] width 44 height 7
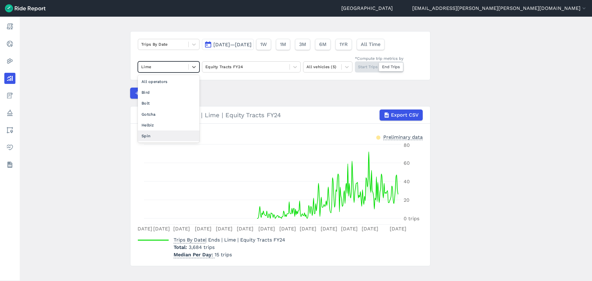
click at [153, 136] on div "Spin" at bounding box center [169, 135] width 62 height 11
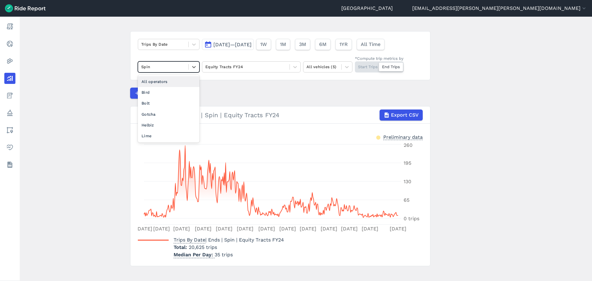
click at [184, 70] on div at bounding box center [163, 66] width 44 height 7
click at [170, 92] on div "Bird" at bounding box center [169, 92] width 62 height 11
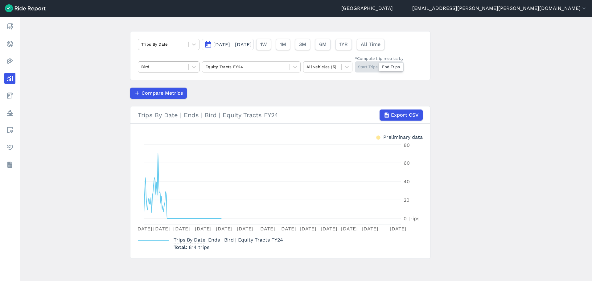
click at [184, 68] on div at bounding box center [163, 66] width 44 height 7
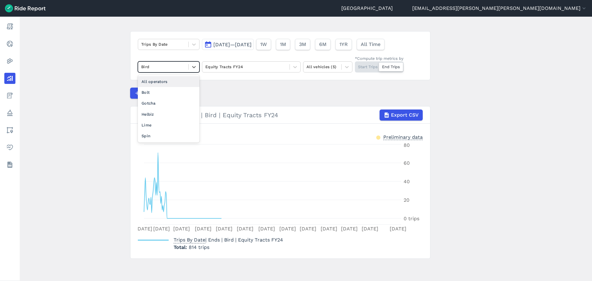
click at [157, 80] on div "All operators" at bounding box center [169, 81] width 62 height 11
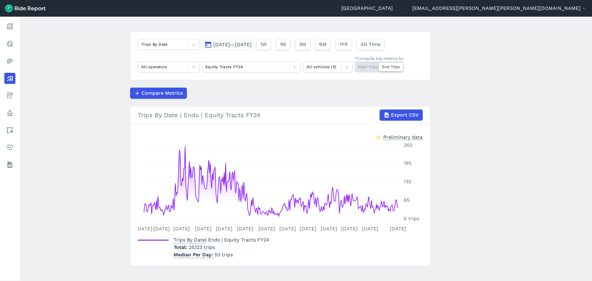
click at [490, 148] on main "Analyze Data Trips By Date [DATE]—[DATE] 1W 1M 3M 6M 1YR All Time All operators…" at bounding box center [306, 149] width 572 height 264
click at [87, 77] on main "Analyze Data Trips By Date [DATE]—[DATE] 1W 1M 3M 6M 1YR All Time All operators…" at bounding box center [306, 149] width 572 height 264
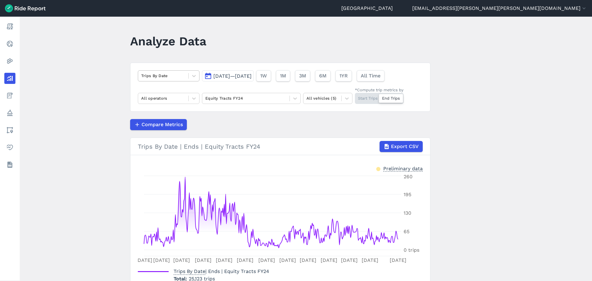
click at [157, 72] on div at bounding box center [163, 75] width 44 height 7
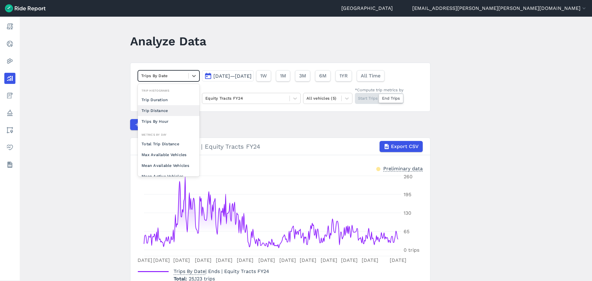
scroll to position [31, 0]
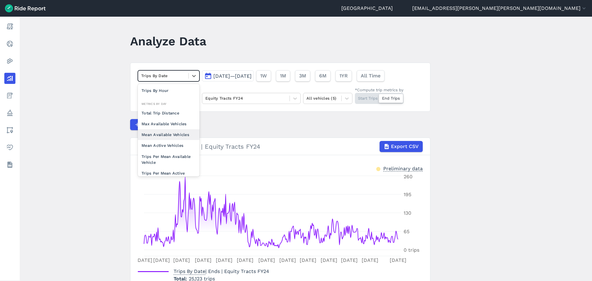
click at [89, 114] on main "Analyze Data option Mean Available Vehicles focused, 0 of 2. 10 results availab…" at bounding box center [306, 149] width 572 height 264
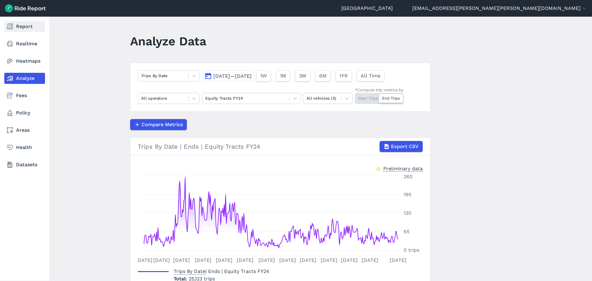
click at [14, 23] on link "Report" at bounding box center [24, 26] width 41 height 11
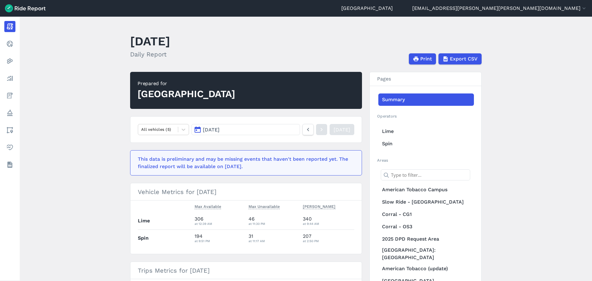
click at [219, 128] on span "[DATE]" at bounding box center [211, 130] width 17 height 6
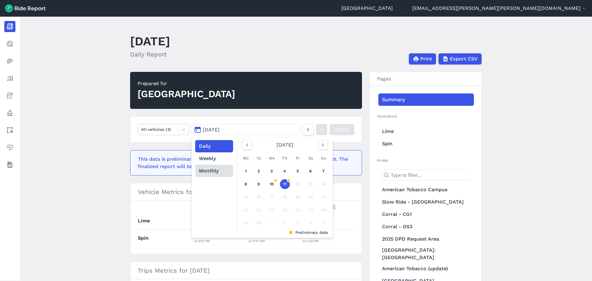
click at [221, 172] on button "Monthly" at bounding box center [214, 171] width 38 height 12
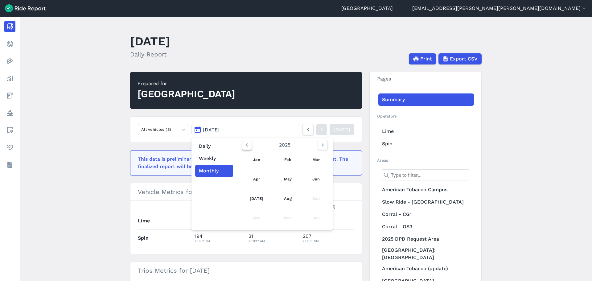
click at [247, 146] on icon "button" at bounding box center [247, 145] width 6 height 6
click at [245, 194] on link "[DATE]" at bounding box center [256, 198] width 27 height 15
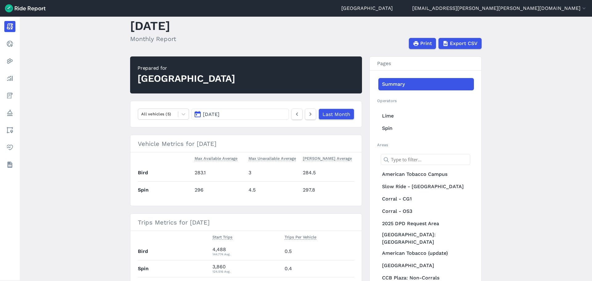
scroll to position [31, 0]
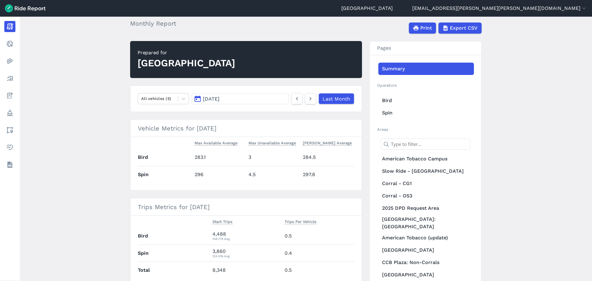
click at [86, 136] on main "[DATE] Monthly Report Print Export CSV Prepared for Durham All vehicles (5) [DA…" at bounding box center [306, 149] width 572 height 264
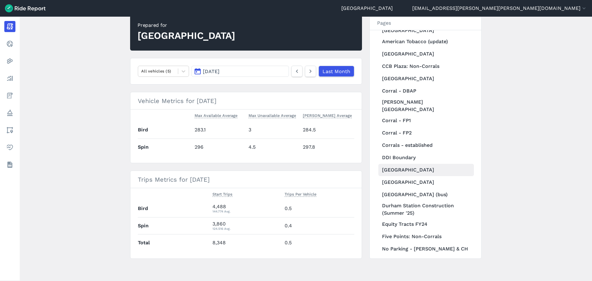
scroll to position [216, 0]
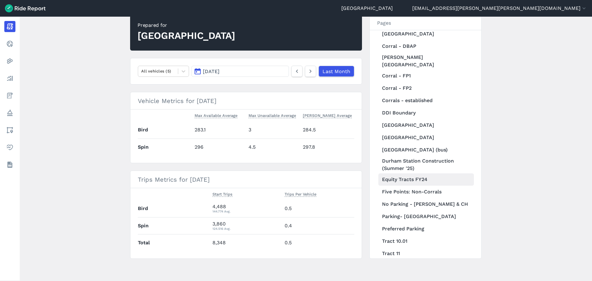
click at [419, 173] on link "Equity Tracts FY24" at bounding box center [426, 179] width 96 height 12
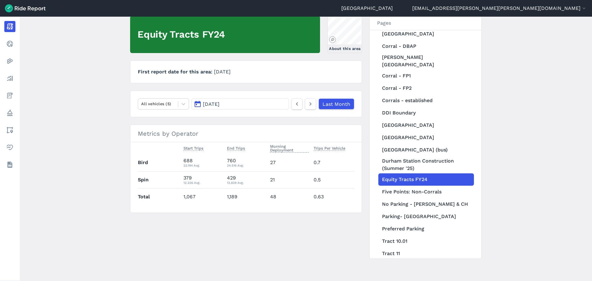
click at [82, 150] on main "[DATE] Monthly Report Print Export CSV Equity Tracts FY24 About this area First…" at bounding box center [306, 149] width 572 height 264
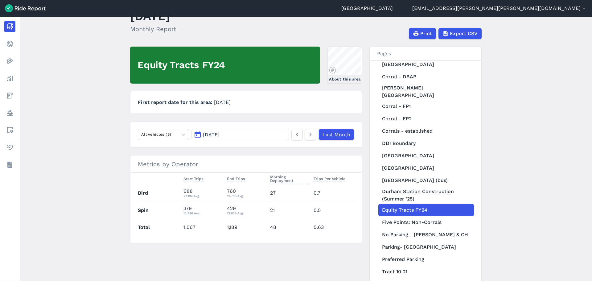
scroll to position [25, 0]
click at [286, 263] on div "Equity Tracts FY24 About this area First report date for this area [DATE] All v…" at bounding box center [305, 168] width 351 height 242
click at [278, 134] on button "[DATE]" at bounding box center [239, 134] width 97 height 11
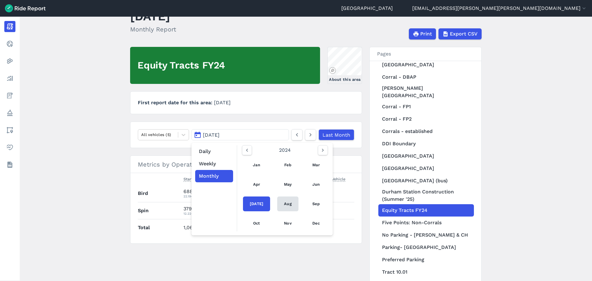
click at [282, 206] on link "Aug" at bounding box center [287, 203] width 21 height 15
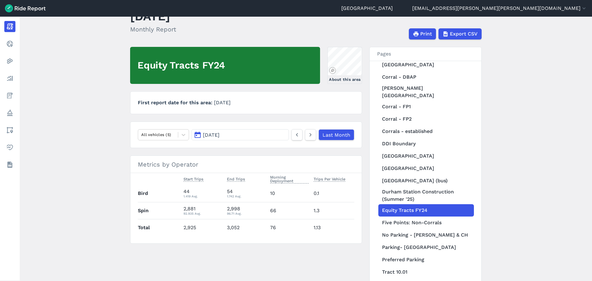
click at [186, 231] on td "2,925" at bounding box center [202, 227] width 43 height 17
drag, startPoint x: 196, startPoint y: 227, endPoint x: 183, endPoint y: 227, distance: 12.9
click at [183, 227] on td "2,925" at bounding box center [202, 227] width 43 height 17
copy td "2,925"
click at [265, 229] on td "3,052" at bounding box center [245, 227] width 43 height 17
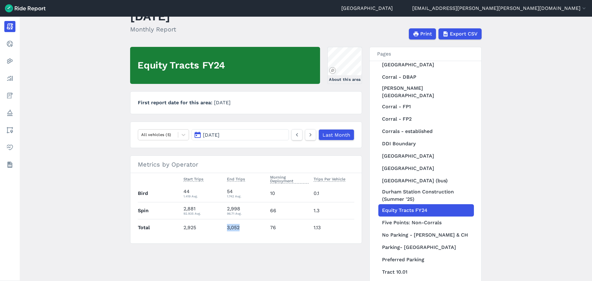
drag, startPoint x: 234, startPoint y: 227, endPoint x: 225, endPoint y: 227, distance: 9.3
click at [225, 227] on td "3,052" at bounding box center [245, 227] width 43 height 17
copy td "3,052"
click at [201, 202] on td "2,881 92.935 Avg." at bounding box center [202, 210] width 43 height 17
drag, startPoint x: 195, startPoint y: 208, endPoint x: 183, endPoint y: 209, distance: 12.0
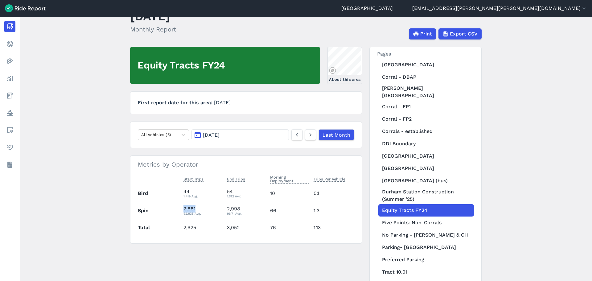
click at [183, 209] on div "2,881 92.935 Avg." at bounding box center [202, 210] width 38 height 11
copy div "2,881"
drag, startPoint x: 252, startPoint y: 205, endPoint x: 248, endPoint y: 207, distance: 4.6
click at [252, 205] on div "2,998 96.71 Avg." at bounding box center [246, 210] width 38 height 11
drag, startPoint x: 235, startPoint y: 207, endPoint x: 222, endPoint y: 206, distance: 13.3
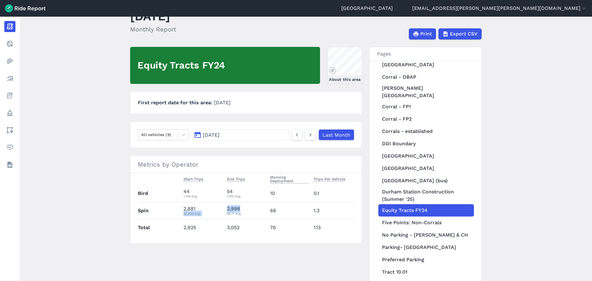
click at [222, 206] on tr "Spin 2,881 92.935 Avg. 2,998 96.71 Avg. 66 1.3" at bounding box center [246, 210] width 216 height 17
click at [227, 207] on div "2,998 96.71 Avg." at bounding box center [246, 210] width 38 height 11
drag, startPoint x: 240, startPoint y: 208, endPoint x: 226, endPoint y: 209, distance: 14.2
click at [227, 209] on div "2,998 96.71 Avg." at bounding box center [246, 210] width 38 height 11
copy div "2,998"
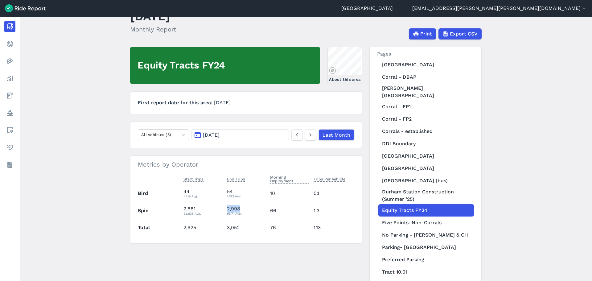
click at [283, 265] on div "Equity Tracts FY24 About this area First report date for this area [DATE] All v…" at bounding box center [305, 168] width 351 height 242
click at [252, 135] on button "[DATE]" at bounding box center [239, 134] width 97 height 11
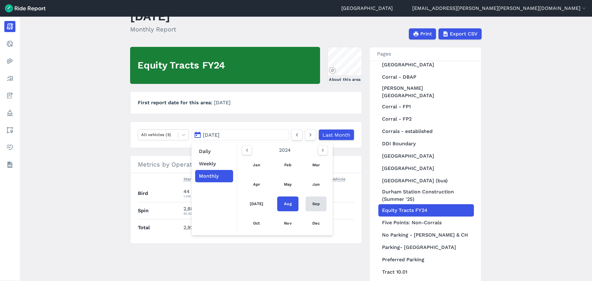
click at [315, 201] on link "Sep" at bounding box center [315, 203] width 21 height 15
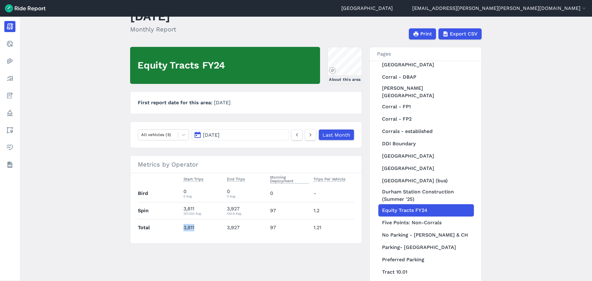
drag, startPoint x: 195, startPoint y: 226, endPoint x: 183, endPoint y: 226, distance: 11.7
click at [183, 226] on td "3,811" at bounding box center [202, 227] width 43 height 17
copy td "3,811"
click at [239, 227] on td "3,927" at bounding box center [245, 227] width 43 height 17
drag, startPoint x: 239, startPoint y: 226, endPoint x: 226, endPoint y: 226, distance: 13.9
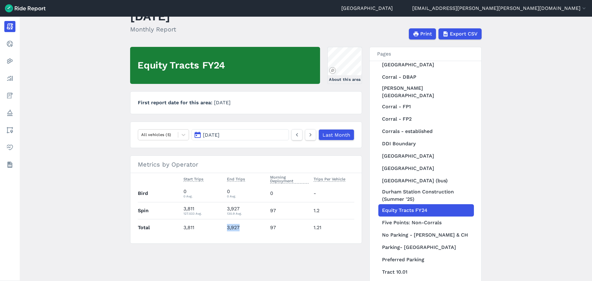
click at [226, 226] on td "3,927" at bounding box center [245, 227] width 43 height 17
copy td "3,927"
click at [238, 136] on button "[DATE]" at bounding box center [239, 134] width 97 height 11
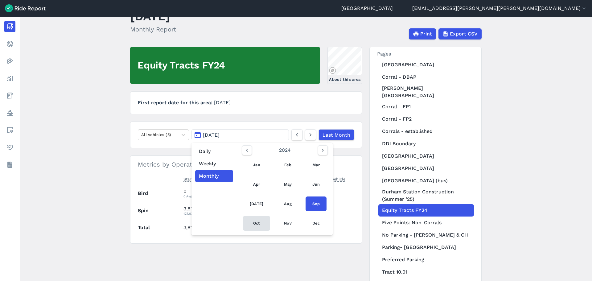
click at [254, 222] on link "Oct" at bounding box center [256, 223] width 27 height 15
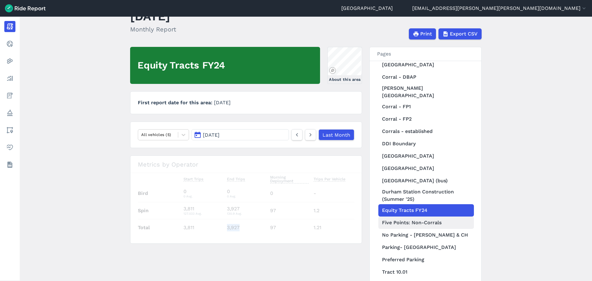
scroll to position [203, 0]
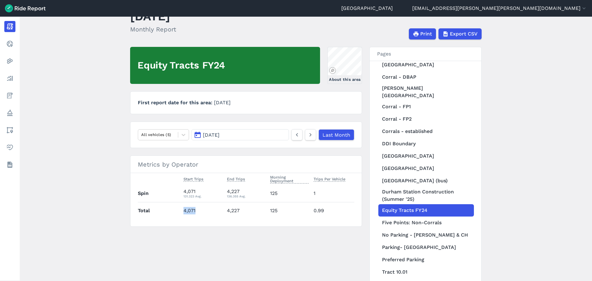
drag, startPoint x: 198, startPoint y: 208, endPoint x: 183, endPoint y: 209, distance: 15.4
click at [183, 209] on td "4,071" at bounding box center [202, 210] width 43 height 17
click at [297, 135] on icon at bounding box center [296, 134] width 7 height 7
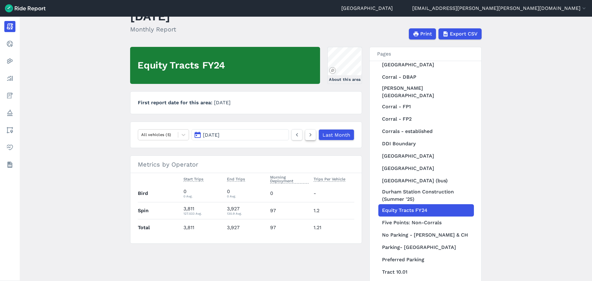
click at [312, 134] on icon at bounding box center [310, 134] width 7 height 7
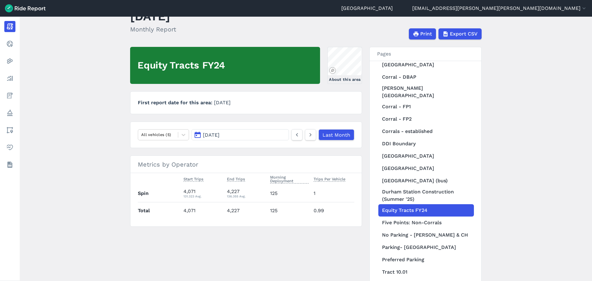
click at [244, 224] on section "Metrics by Operator Start Trips End Trips Morning Deployment Trips Per Vehicle …" at bounding box center [246, 190] width 232 height 71
drag, startPoint x: 240, startPoint y: 209, endPoint x: 223, endPoint y: 208, distance: 16.3
click at [224, 208] on td "4,227" at bounding box center [245, 210] width 43 height 17
click at [281, 136] on button "[DATE]" at bounding box center [239, 134] width 97 height 11
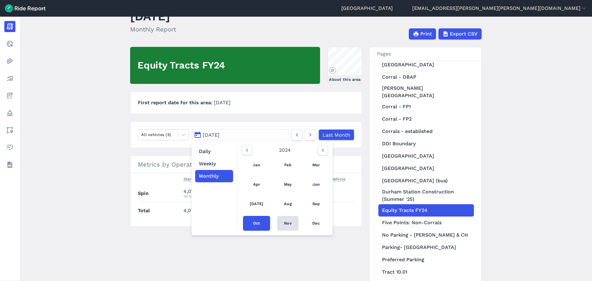
click at [286, 221] on link "Nov" at bounding box center [287, 223] width 21 height 15
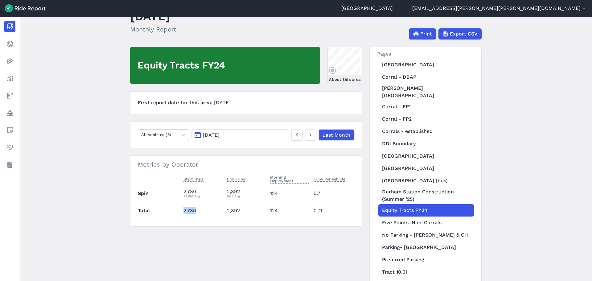
drag, startPoint x: 199, startPoint y: 211, endPoint x: 183, endPoint y: 212, distance: 16.0
click at [183, 212] on td "2,780" at bounding box center [202, 210] width 43 height 17
drag, startPoint x: 245, startPoint y: 210, endPoint x: 226, endPoint y: 211, distance: 18.2
click at [226, 211] on td "2,892" at bounding box center [245, 210] width 43 height 17
click at [232, 141] on nav "All vehicles (5) [DATE] Last Month" at bounding box center [246, 134] width 232 height 26
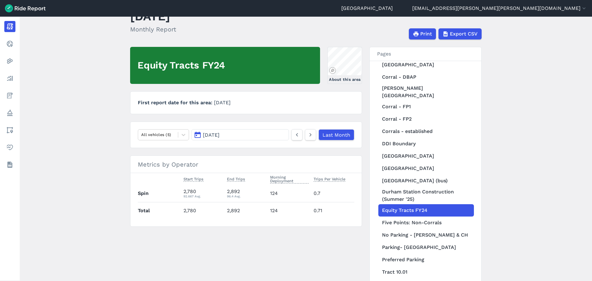
click at [231, 134] on button "[DATE]" at bounding box center [239, 134] width 97 height 11
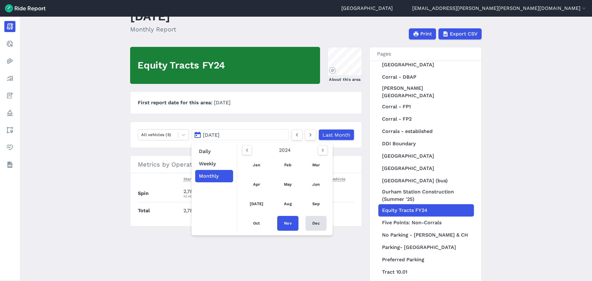
click at [316, 223] on link "Dec" at bounding box center [315, 223] width 21 height 15
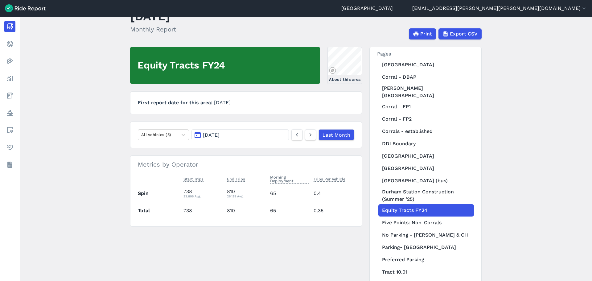
click at [236, 136] on button "[DATE]" at bounding box center [239, 134] width 97 height 11
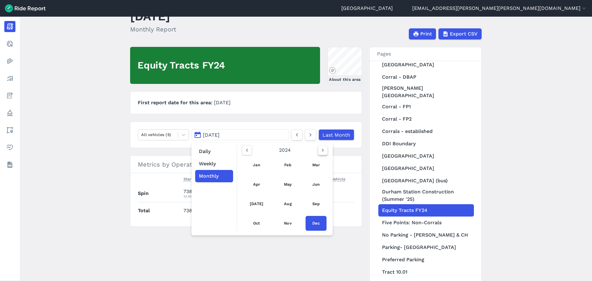
click at [320, 148] on icon "button" at bounding box center [323, 150] width 6 height 6
click at [254, 163] on link "Jan" at bounding box center [256, 164] width 27 height 15
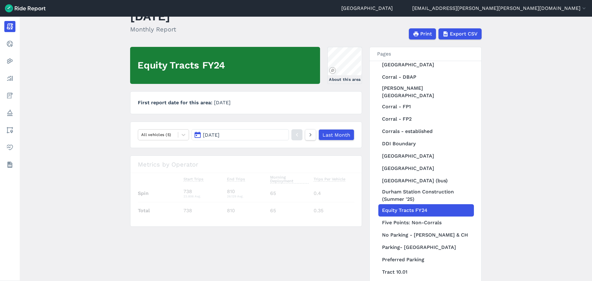
scroll to position [216, 0]
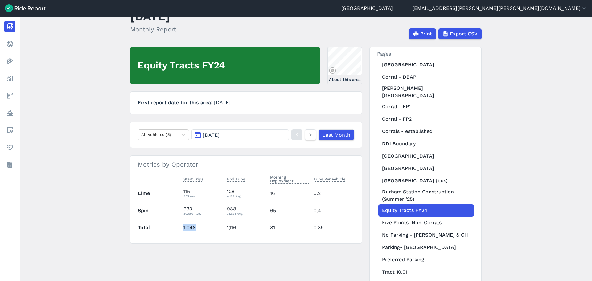
drag, startPoint x: 199, startPoint y: 227, endPoint x: 183, endPoint y: 227, distance: 15.7
click at [183, 227] on td "1,048" at bounding box center [202, 227] width 43 height 17
drag, startPoint x: 230, startPoint y: 227, endPoint x: 226, endPoint y: 227, distance: 3.7
click at [226, 227] on td "1,116" at bounding box center [245, 227] width 43 height 17
drag, startPoint x: 193, startPoint y: 208, endPoint x: 183, endPoint y: 207, distance: 10.2
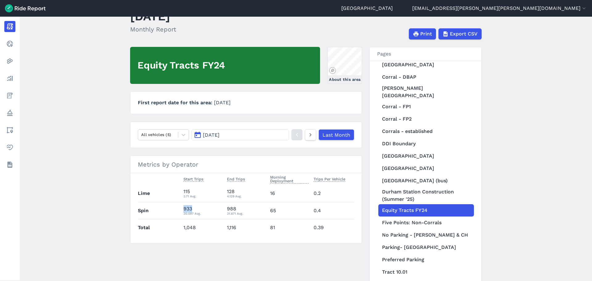
click at [183, 207] on div "933 30.097 Avg." at bounding box center [202, 210] width 38 height 11
click at [256, 132] on button "[DATE]" at bounding box center [239, 134] width 97 height 11
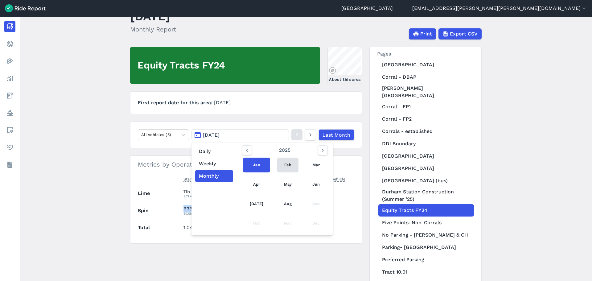
click at [279, 163] on link "Feb" at bounding box center [287, 164] width 21 height 15
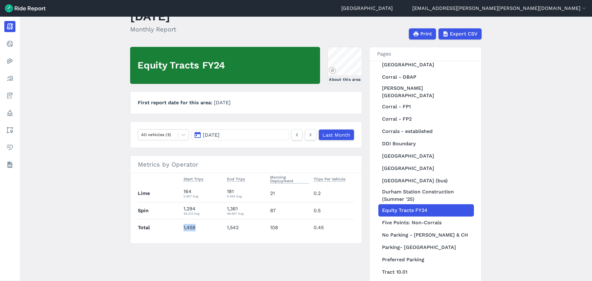
drag, startPoint x: 193, startPoint y: 226, endPoint x: 183, endPoint y: 226, distance: 10.5
click at [183, 226] on td "1,458" at bounding box center [202, 227] width 43 height 17
drag, startPoint x: 210, startPoint y: 208, endPoint x: 199, endPoint y: 209, distance: 10.5
click at [209, 208] on div "1,294 46.214 Avg." at bounding box center [202, 210] width 38 height 11
drag, startPoint x: 195, startPoint y: 209, endPoint x: 183, endPoint y: 208, distance: 12.4
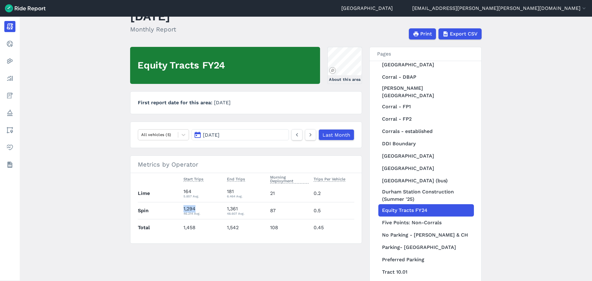
click at [183, 208] on div "1,294 46.214 Avg." at bounding box center [202, 210] width 38 height 11
click at [242, 209] on div "1,361 48.607 Avg." at bounding box center [246, 210] width 38 height 11
drag, startPoint x: 236, startPoint y: 208, endPoint x: 226, endPoint y: 208, distance: 10.5
click at [227, 208] on div "1,361 48.607 Avg." at bounding box center [246, 210] width 38 height 11
click at [249, 225] on td "1,542" at bounding box center [245, 227] width 43 height 17
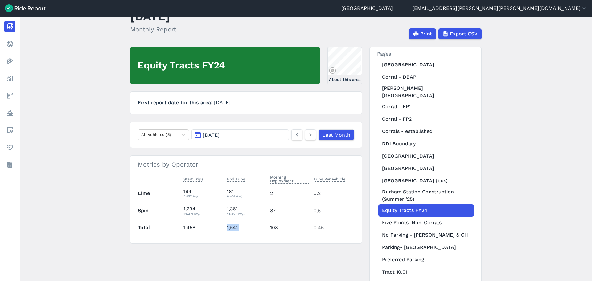
drag, startPoint x: 240, startPoint y: 226, endPoint x: 224, endPoint y: 227, distance: 16.0
click at [224, 227] on td "1,542" at bounding box center [245, 227] width 43 height 17
drag, startPoint x: 259, startPoint y: 132, endPoint x: 252, endPoint y: 134, distance: 7.2
click at [259, 132] on button "[DATE]" at bounding box center [239, 134] width 97 height 11
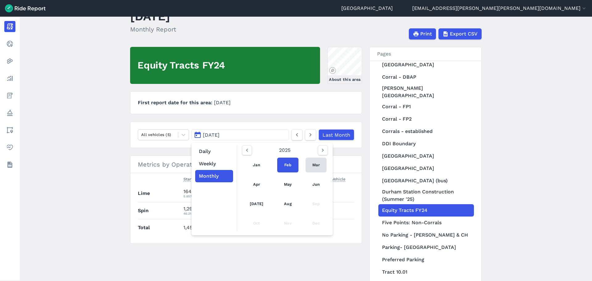
click at [312, 164] on link "Mar" at bounding box center [315, 164] width 21 height 15
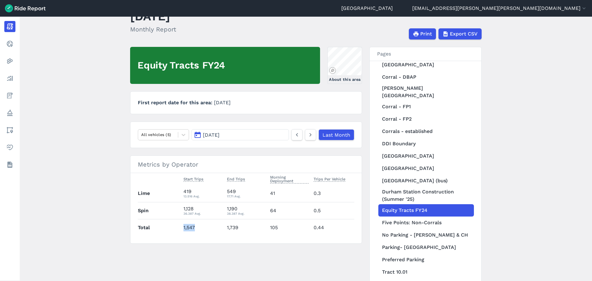
drag, startPoint x: 197, startPoint y: 228, endPoint x: 182, endPoint y: 229, distance: 14.8
click at [182, 229] on td "1,547" at bounding box center [202, 227] width 43 height 17
drag, startPoint x: 237, startPoint y: 225, endPoint x: 225, endPoint y: 226, distance: 12.1
click at [225, 226] on td "1,739" at bounding box center [245, 227] width 43 height 17
click at [195, 187] on td "419 13.516 Avg." at bounding box center [202, 193] width 43 height 17
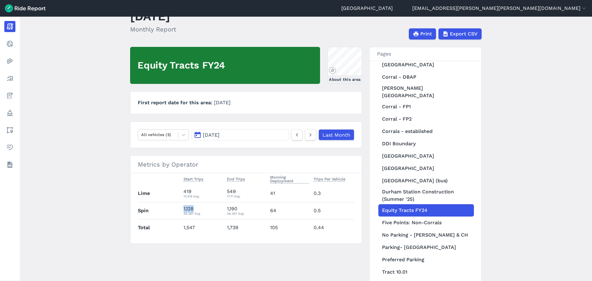
drag, startPoint x: 196, startPoint y: 208, endPoint x: 183, endPoint y: 208, distance: 13.2
click at [183, 208] on div "1,128 36.387 Avg." at bounding box center [202, 210] width 38 height 11
click at [214, 208] on div "1,128 36.387 Avg." at bounding box center [202, 210] width 38 height 11
drag, startPoint x: 232, startPoint y: 209, endPoint x: 226, endPoint y: 209, distance: 5.9
click at [227, 209] on div "1,190 38.387 Avg." at bounding box center [246, 210] width 38 height 11
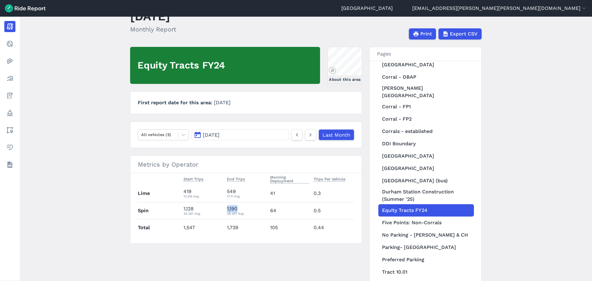
click at [235, 130] on button "[DATE]" at bounding box center [239, 134] width 97 height 11
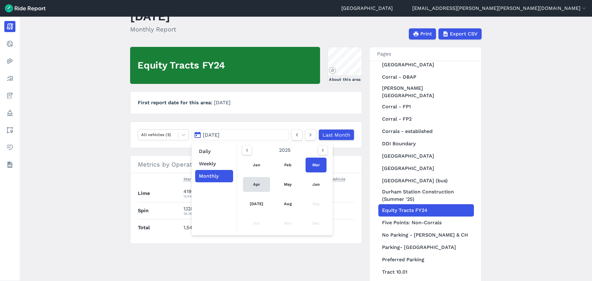
click at [251, 178] on link "Apr" at bounding box center [256, 184] width 27 height 15
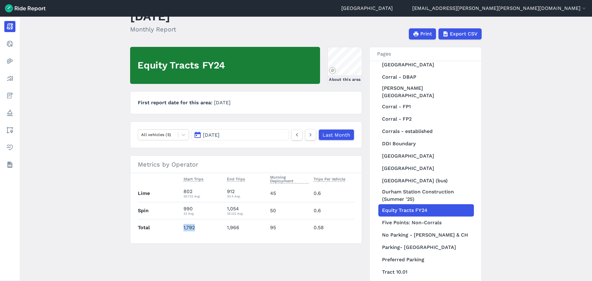
drag, startPoint x: 194, startPoint y: 228, endPoint x: 183, endPoint y: 228, distance: 11.7
click at [183, 228] on td "1,792" at bounding box center [202, 227] width 43 height 17
drag, startPoint x: 238, startPoint y: 227, endPoint x: 226, endPoint y: 227, distance: 12.3
click at [226, 227] on td "1,966" at bounding box center [245, 227] width 43 height 17
drag, startPoint x: 249, startPoint y: 206, endPoint x: 225, endPoint y: 206, distance: 23.7
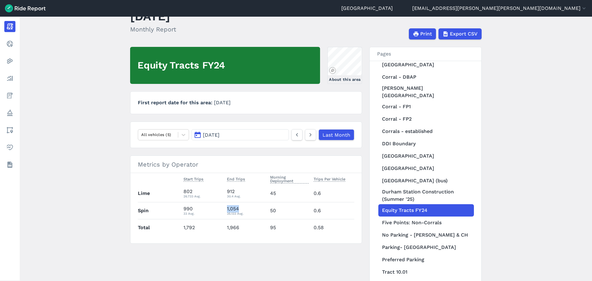
click at [225, 206] on td "1,054 35.133 Avg." at bounding box center [245, 210] width 43 height 17
click at [229, 130] on button "[DATE]" at bounding box center [239, 134] width 97 height 11
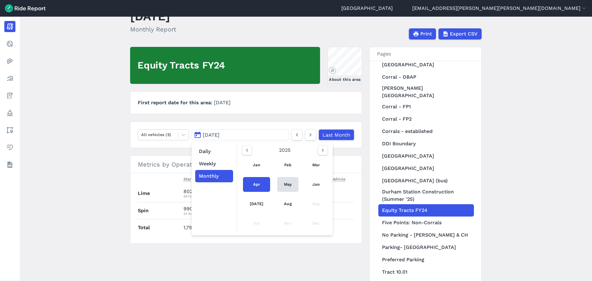
click at [282, 183] on link "May" at bounding box center [287, 184] width 21 height 15
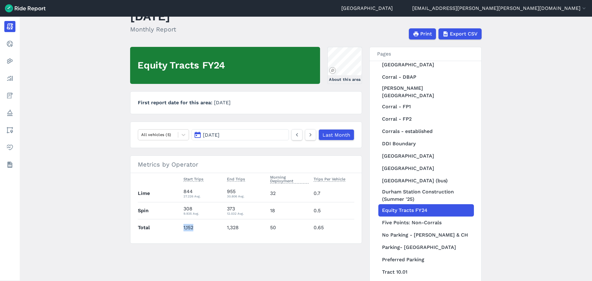
drag, startPoint x: 195, startPoint y: 226, endPoint x: 183, endPoint y: 224, distance: 12.6
click at [183, 224] on td "1,152" at bounding box center [202, 227] width 43 height 17
drag, startPoint x: 244, startPoint y: 227, endPoint x: 226, endPoint y: 225, distance: 18.3
click at [226, 225] on td "1,328" at bounding box center [245, 227] width 43 height 17
click at [231, 135] on button "[DATE]" at bounding box center [239, 134] width 97 height 11
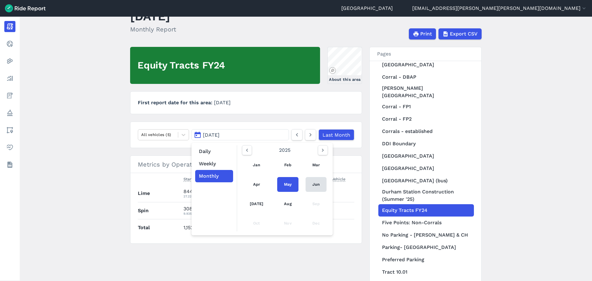
click at [310, 184] on link "Jun" at bounding box center [315, 184] width 21 height 15
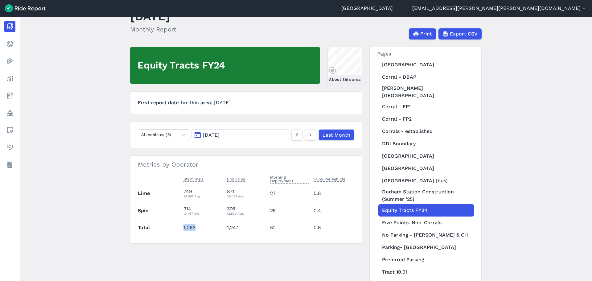
drag, startPoint x: 197, startPoint y: 227, endPoint x: 179, endPoint y: 227, distance: 18.2
click at [179, 227] on tr "Total 1,063 1,247 52 0.6" at bounding box center [246, 227] width 216 height 17
drag, startPoint x: 246, startPoint y: 226, endPoint x: 225, endPoint y: 226, distance: 21.3
click at [225, 226] on td "1,247" at bounding box center [245, 227] width 43 height 17
click at [283, 259] on div "Equity Tracts FY24 About this area First report date for this area [DATE] All v…" at bounding box center [305, 168] width 351 height 242
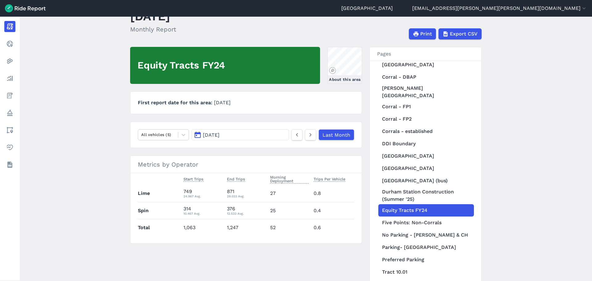
click at [78, 180] on main "[DATE] Monthly Report Print Export CSV Equity Tracts FY24 About this area First…" at bounding box center [306, 149] width 572 height 264
click at [82, 150] on main "[DATE] Monthly Report Print Export CSV Equity Tracts FY24 About this area First…" at bounding box center [306, 149] width 572 height 264
click at [196, 175] on span "Start Trips" at bounding box center [193, 178] width 20 height 6
click at [195, 162] on h3 "Metrics by Operator" at bounding box center [245, 164] width 231 height 17
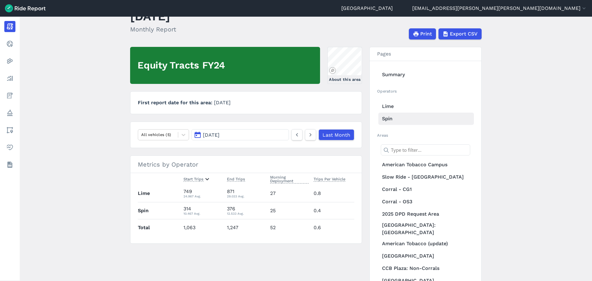
click at [390, 119] on link "Spin" at bounding box center [426, 118] width 96 height 12
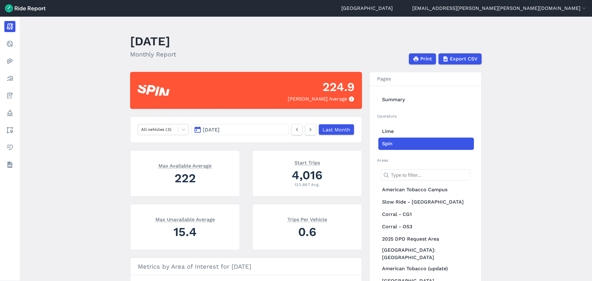
click at [84, 157] on main "[DATE] Monthly Report Print Export CSV 224.9 Max Parked Average All vehicles (3…" at bounding box center [306, 149] width 572 height 264
click at [67, 132] on main "[DATE] Monthly Report Print Export CSV 224.9 Max Parked Average All vehicles (3…" at bounding box center [306, 149] width 572 height 264
click at [65, 104] on main "[DATE] Monthly Report Print Export CSV 224.9 Max Parked Average All vehicles (3…" at bounding box center [306, 149] width 572 height 264
